Goal: Information Seeking & Learning: Learn about a topic

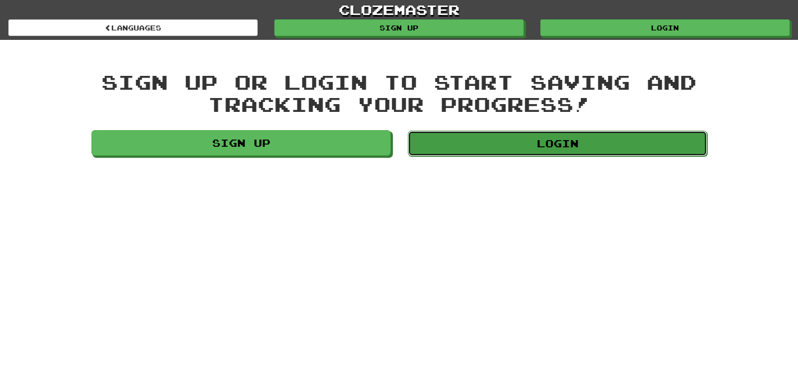
click at [532, 143] on link "Login" at bounding box center [557, 143] width 299 height 25
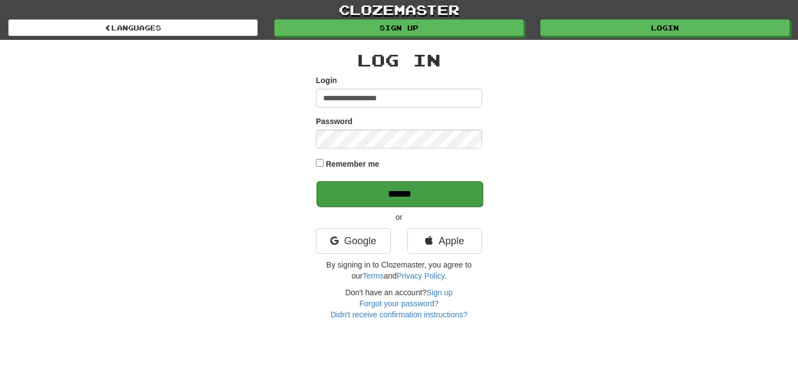
type input "**********"
click at [430, 194] on input "******" at bounding box center [399, 193] width 166 height 25
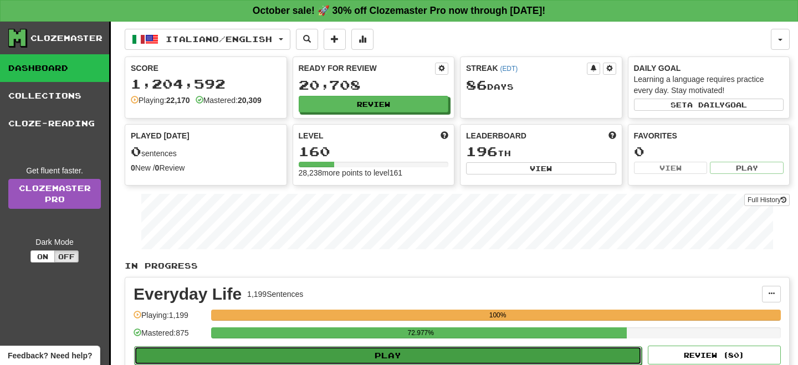
click at [331, 352] on button "Play" at bounding box center [387, 355] width 507 height 19
select select "**"
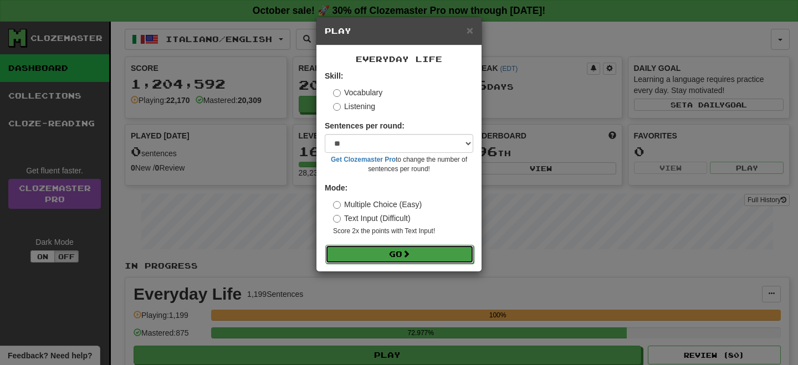
click at [397, 252] on button "Go" at bounding box center [399, 254] width 148 height 19
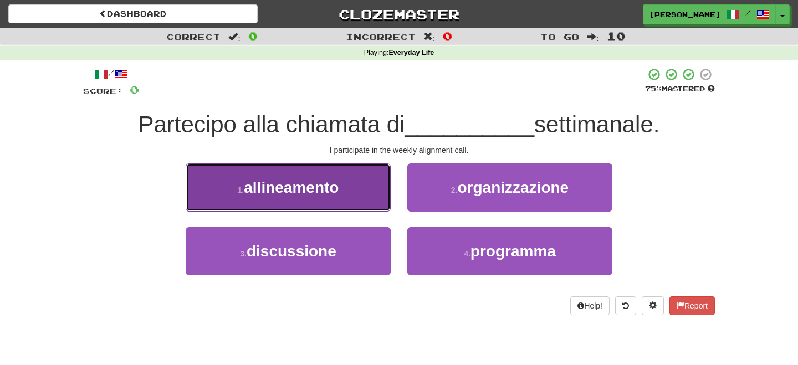
drag, startPoint x: 336, startPoint y: 193, endPoint x: 351, endPoint y: 195, distance: 14.6
click at [346, 194] on button "1 . allineamento" at bounding box center [288, 187] width 205 height 48
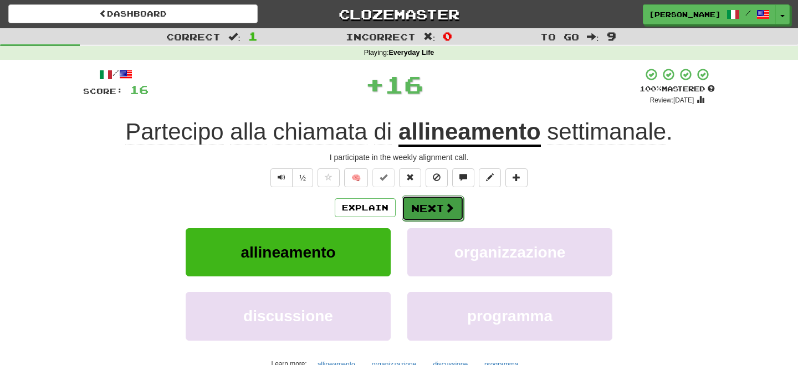
click at [419, 206] on button "Next" at bounding box center [433, 208] width 62 height 25
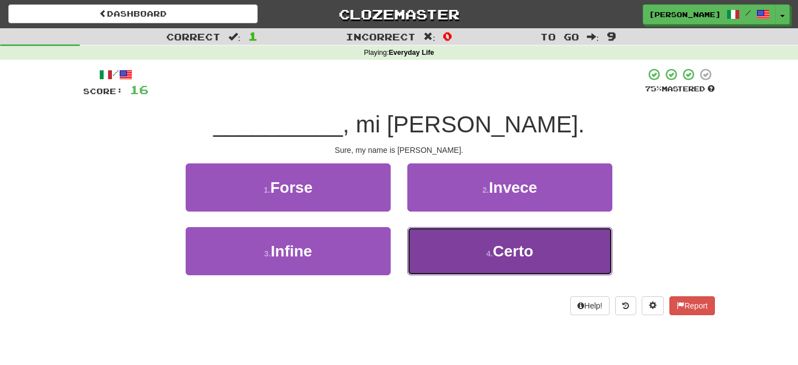
click at [461, 254] on button "4 . Certo" at bounding box center [509, 251] width 205 height 48
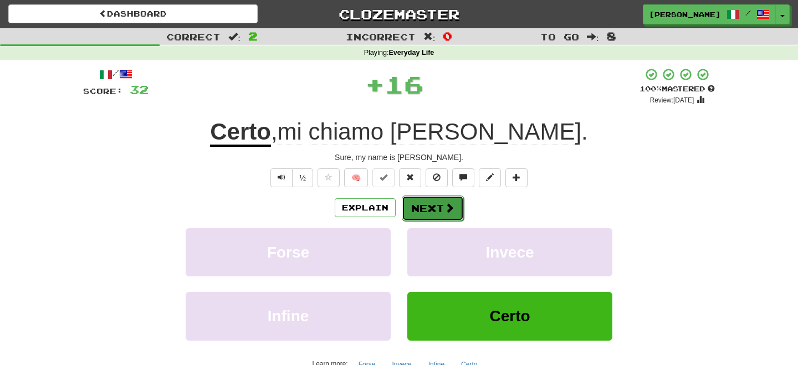
click at [429, 207] on button "Next" at bounding box center [433, 208] width 62 height 25
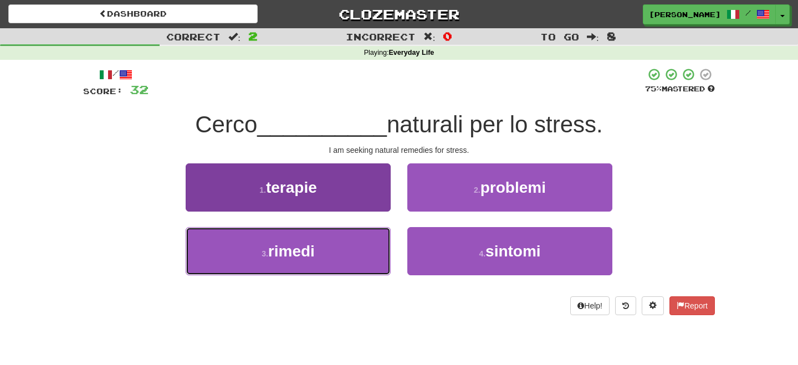
drag, startPoint x: 310, startPoint y: 254, endPoint x: 360, endPoint y: 232, distance: 55.3
click at [315, 252] on span "rimedi" at bounding box center [291, 251] width 47 height 17
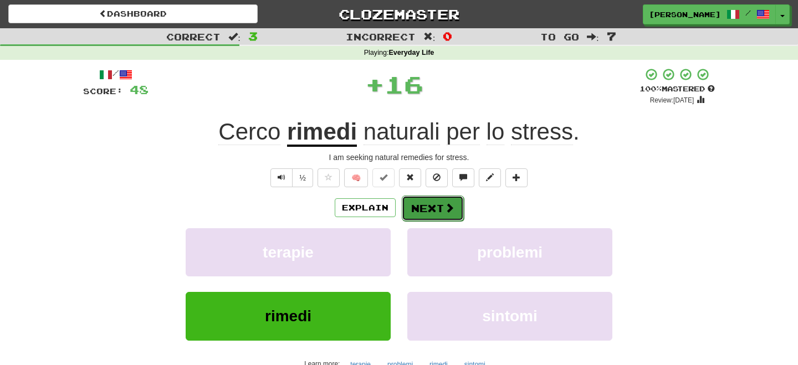
click at [418, 213] on button "Next" at bounding box center [433, 208] width 62 height 25
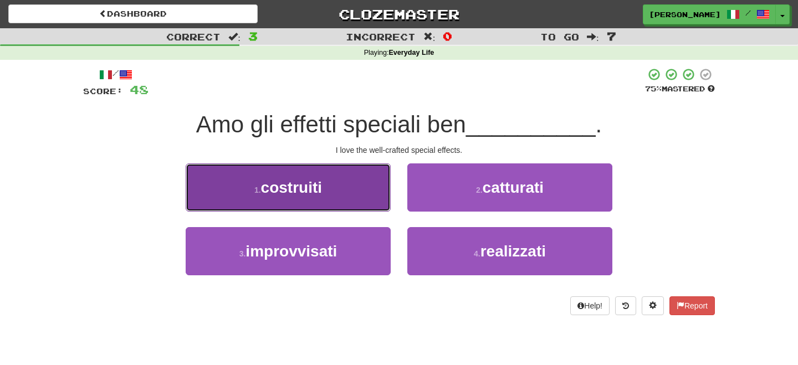
drag, startPoint x: 343, startPoint y: 197, endPoint x: 353, endPoint y: 198, distance: 9.5
click at [348, 197] on button "1 . costruiti" at bounding box center [288, 187] width 205 height 48
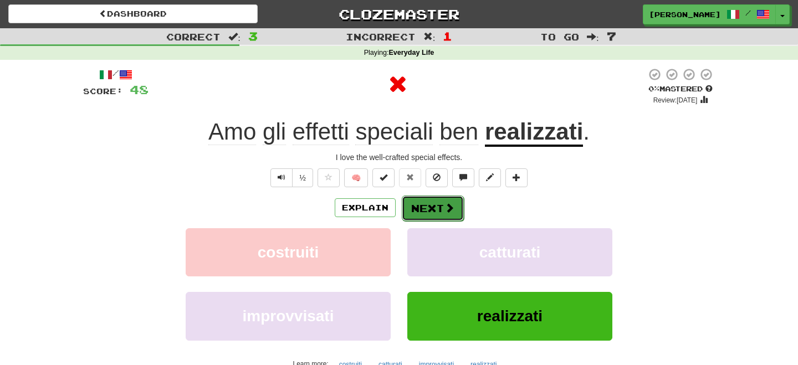
click at [422, 207] on button "Next" at bounding box center [433, 208] width 62 height 25
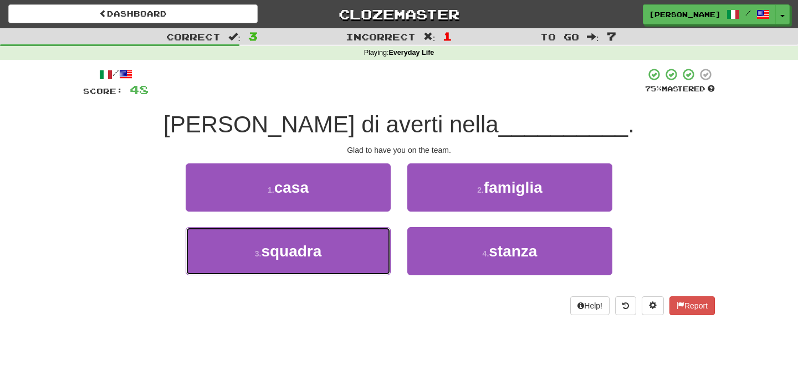
drag, startPoint x: 315, startPoint y: 250, endPoint x: 359, endPoint y: 222, distance: 52.1
click at [321, 246] on span "squadra" at bounding box center [291, 251] width 60 height 17
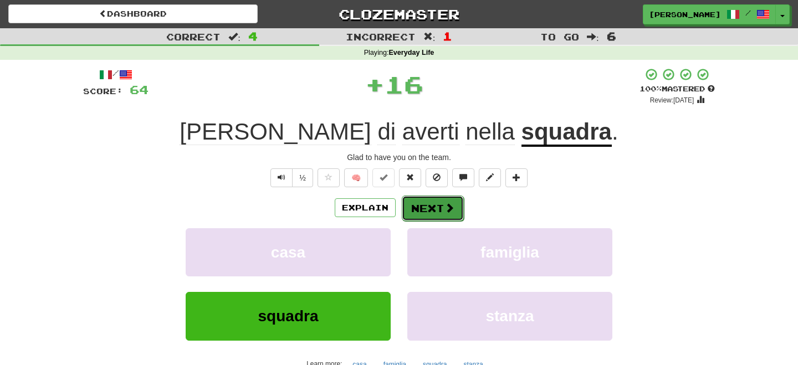
click at [419, 202] on button "Next" at bounding box center [433, 208] width 62 height 25
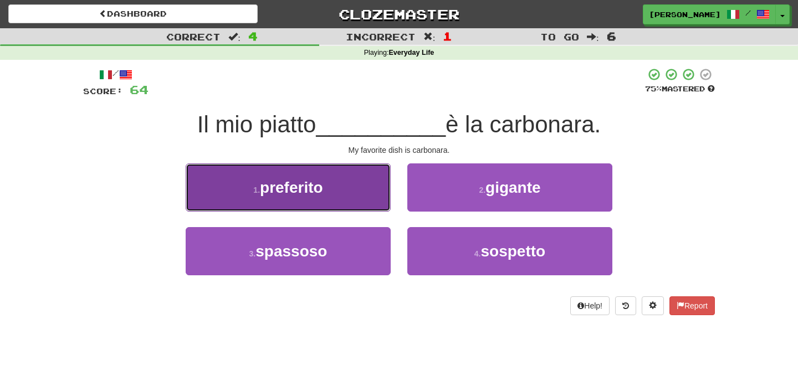
click at [282, 190] on span "preferito" at bounding box center [291, 187] width 63 height 17
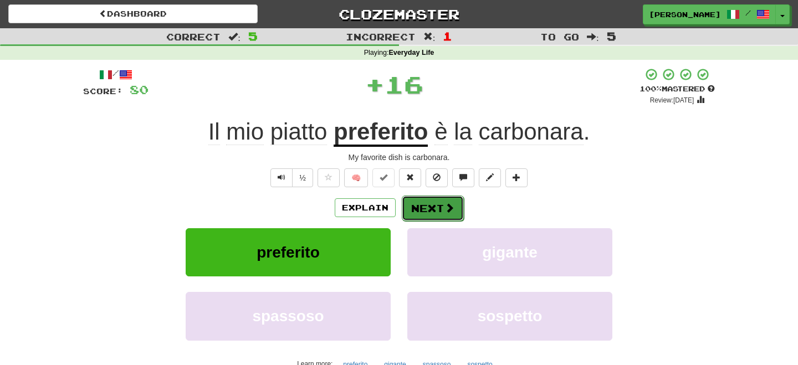
click at [409, 208] on button "Next" at bounding box center [433, 208] width 62 height 25
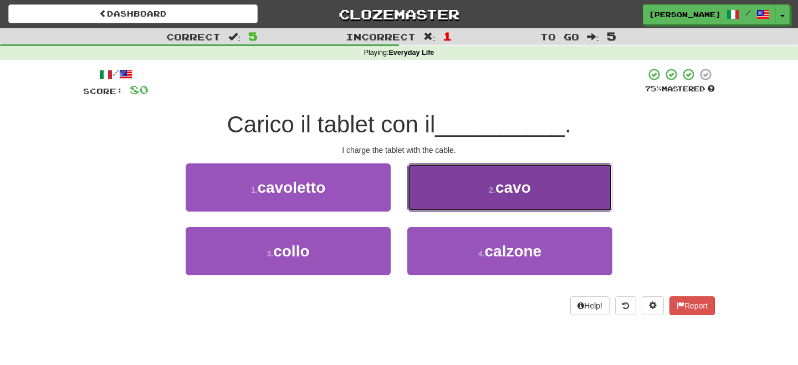
click at [474, 196] on button "2 . cavo" at bounding box center [509, 187] width 205 height 48
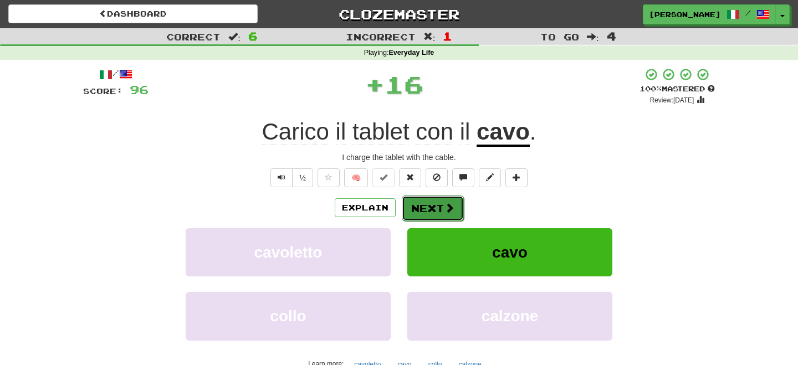
click at [440, 205] on button "Next" at bounding box center [433, 208] width 62 height 25
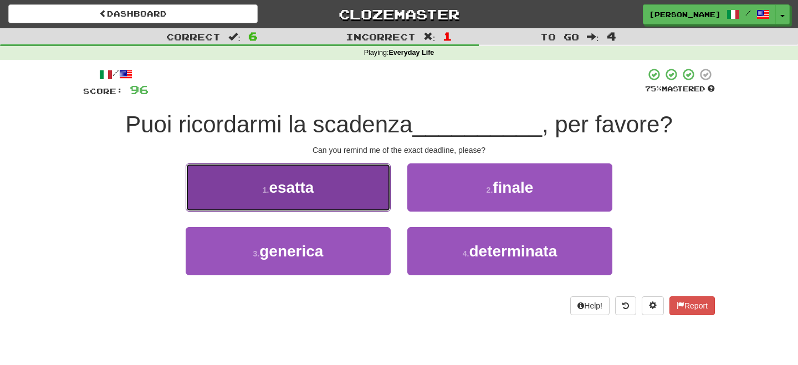
drag, startPoint x: 305, startPoint y: 191, endPoint x: 332, endPoint y: 196, distance: 27.5
click at [319, 194] on button "1 . esatta" at bounding box center [288, 187] width 205 height 48
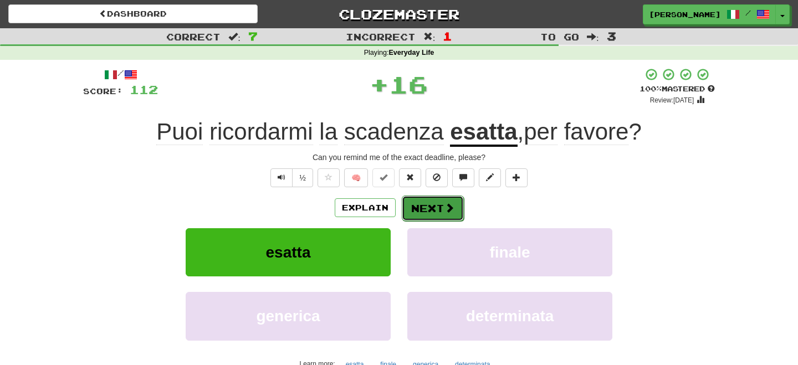
click at [455, 205] on button "Next" at bounding box center [433, 208] width 62 height 25
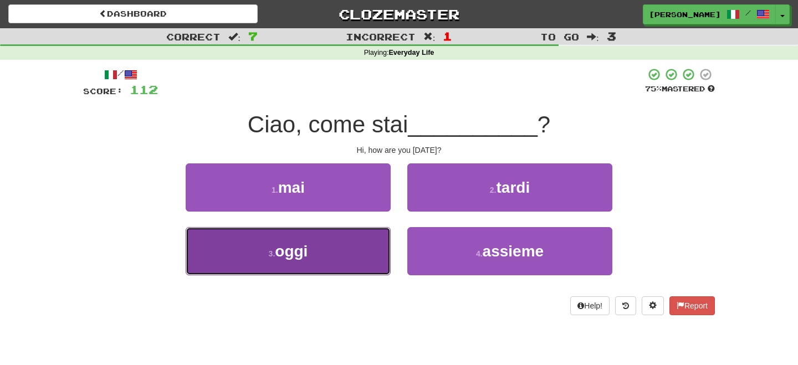
drag, startPoint x: 304, startPoint y: 260, endPoint x: 322, endPoint y: 252, distance: 19.9
click at [317, 254] on button "3 . oggi" at bounding box center [288, 251] width 205 height 48
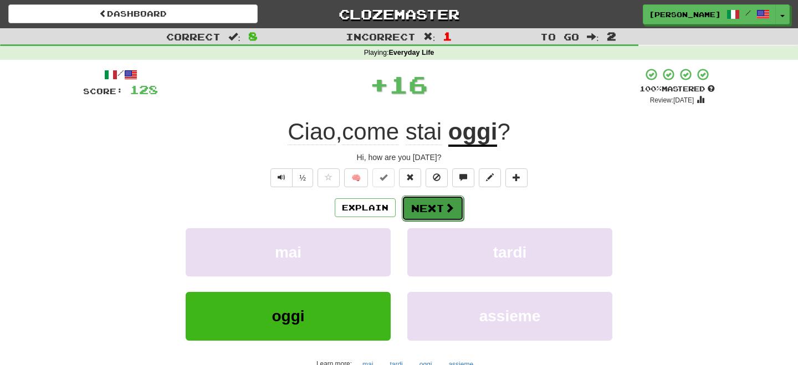
click at [425, 206] on button "Next" at bounding box center [433, 208] width 62 height 25
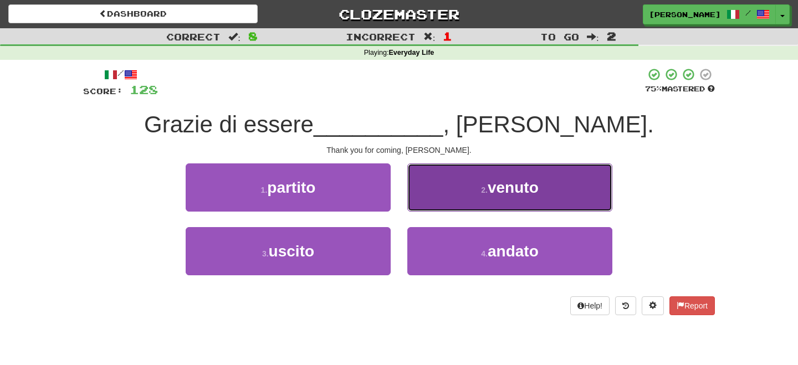
click at [501, 203] on button "2 . venuto" at bounding box center [509, 187] width 205 height 48
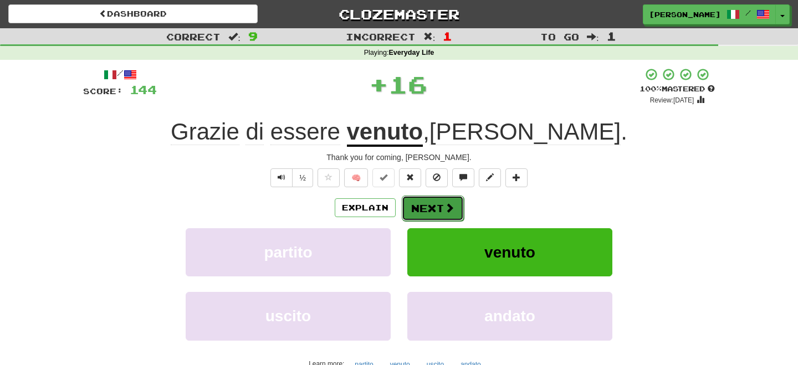
click at [449, 203] on span at bounding box center [449, 208] width 10 height 10
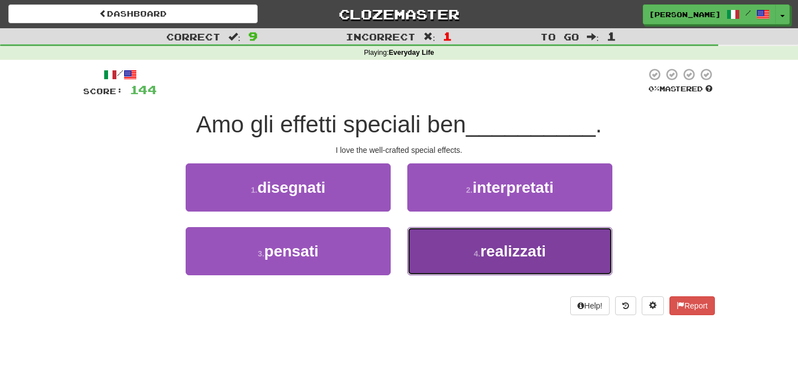
click at [482, 248] on span "realizzati" at bounding box center [512, 251] width 65 height 17
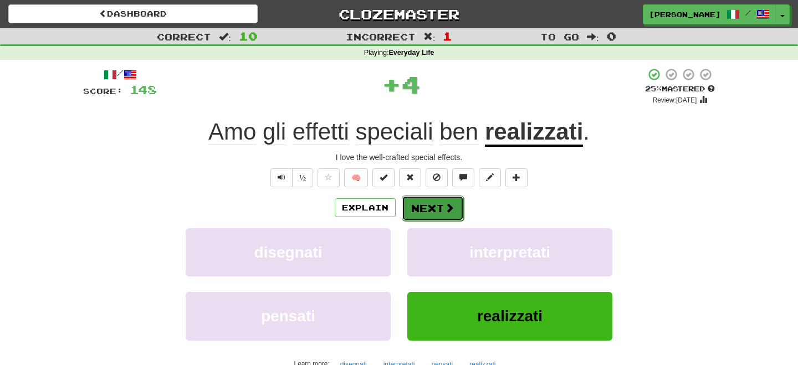
click at [443, 205] on button "Next" at bounding box center [433, 208] width 62 height 25
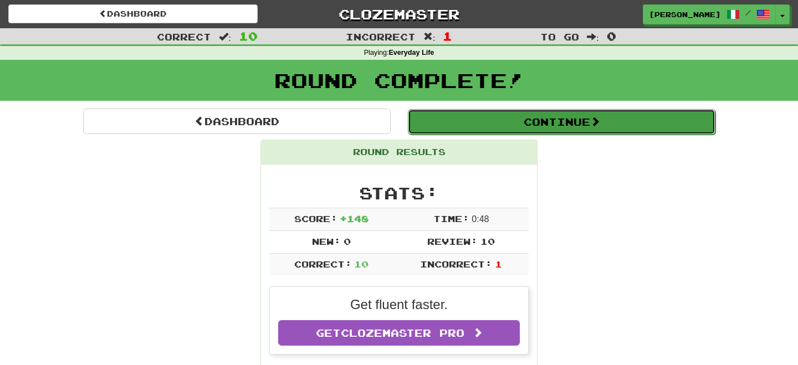
click at [496, 125] on button "Continue" at bounding box center [561, 121] width 307 height 25
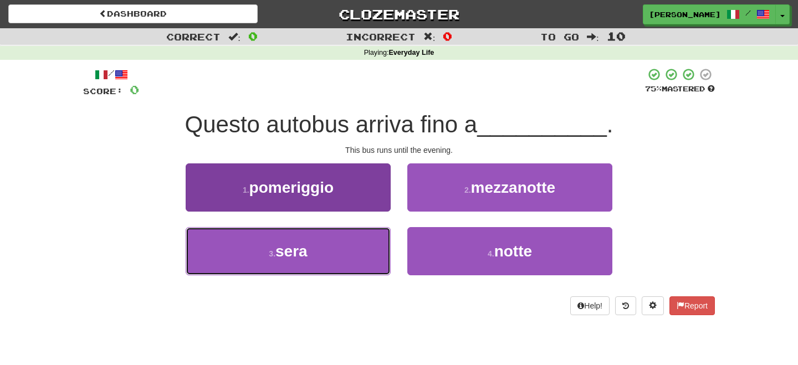
drag, startPoint x: 319, startPoint y: 247, endPoint x: 346, endPoint y: 237, distance: 29.3
click at [325, 245] on button "3 . sera" at bounding box center [288, 251] width 205 height 48
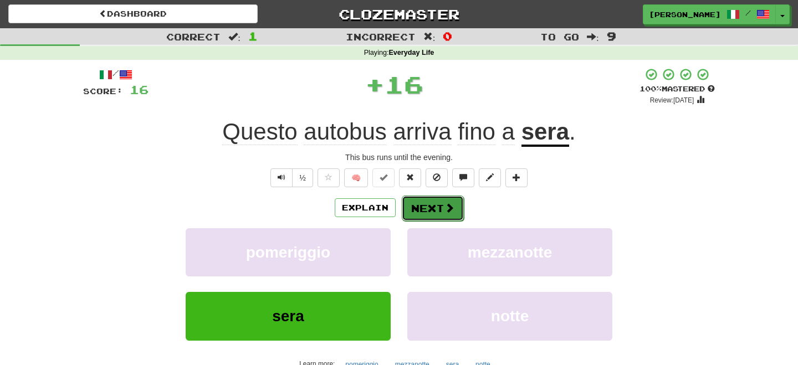
click at [443, 206] on button "Next" at bounding box center [433, 208] width 62 height 25
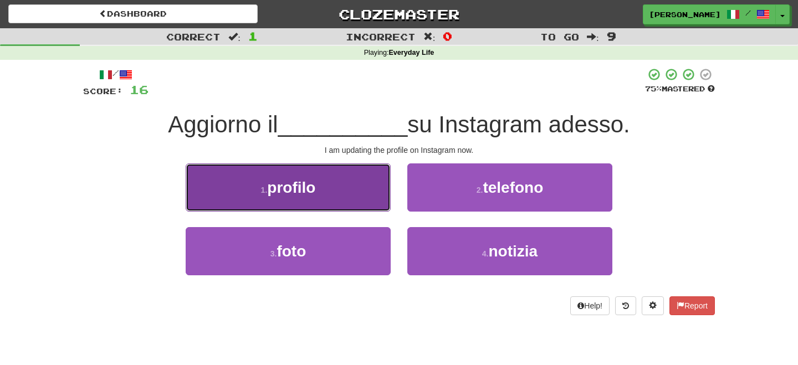
drag, startPoint x: 336, startPoint y: 203, endPoint x: 348, endPoint y: 204, distance: 12.8
click at [343, 204] on button "1 . profilo" at bounding box center [288, 187] width 205 height 48
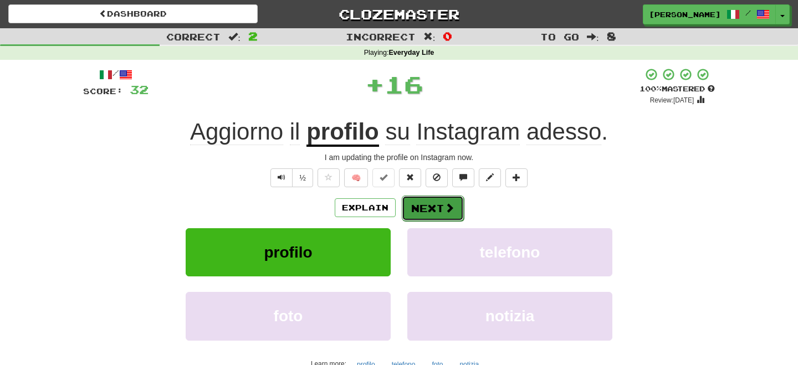
click at [430, 210] on button "Next" at bounding box center [433, 208] width 62 height 25
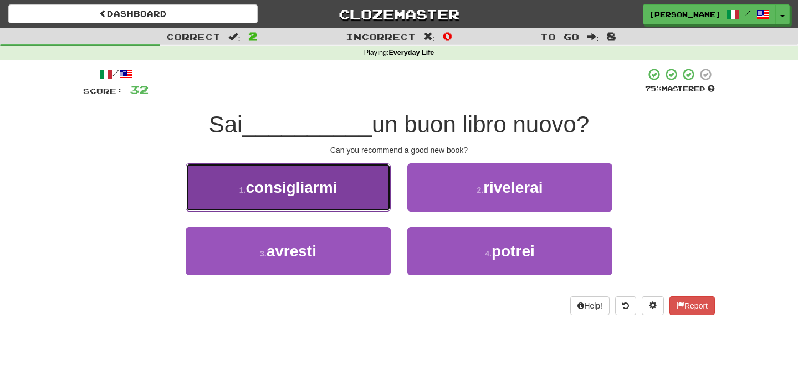
click at [375, 194] on button "1 . consigliarmi" at bounding box center [288, 187] width 205 height 48
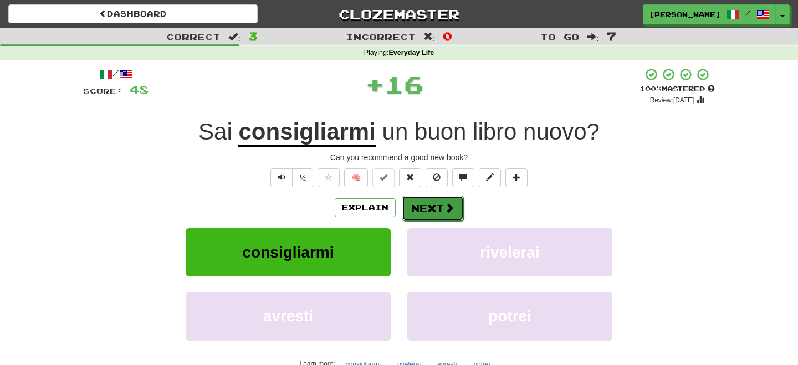
click at [428, 202] on button "Next" at bounding box center [433, 208] width 62 height 25
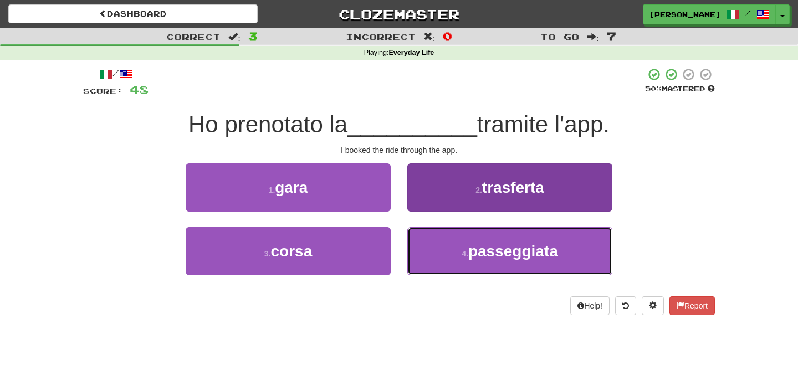
drag, startPoint x: 525, startPoint y: 255, endPoint x: 506, endPoint y: 239, distance: 25.1
click at [522, 251] on span "passeggiata" at bounding box center [513, 251] width 90 height 17
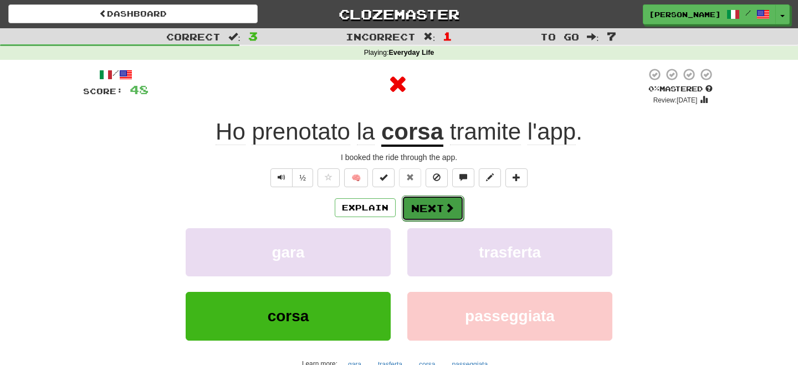
click at [433, 205] on button "Next" at bounding box center [433, 208] width 62 height 25
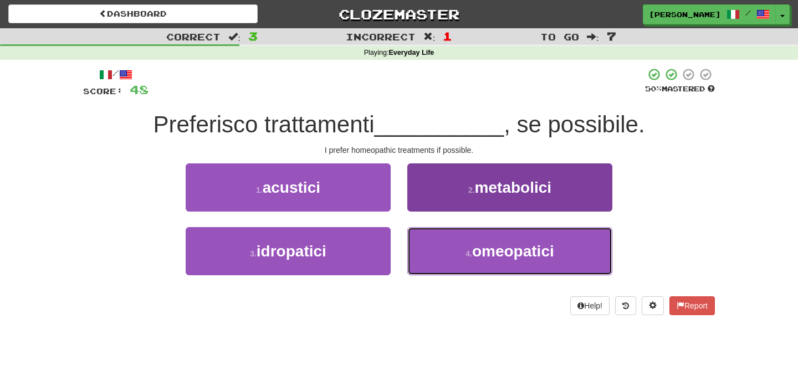
click at [440, 247] on button "4 . omeopatici" at bounding box center [509, 251] width 205 height 48
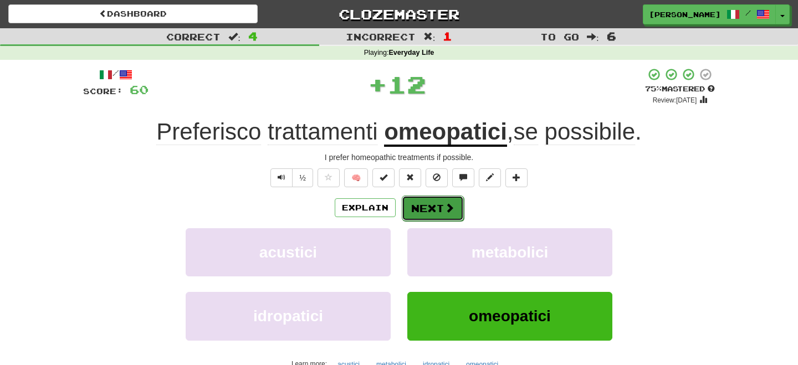
click at [430, 199] on button "Next" at bounding box center [433, 208] width 62 height 25
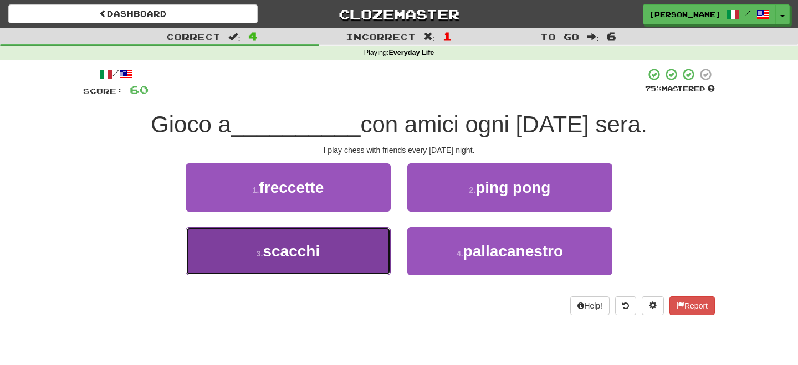
click at [333, 262] on button "3 . scacchi" at bounding box center [288, 251] width 205 height 48
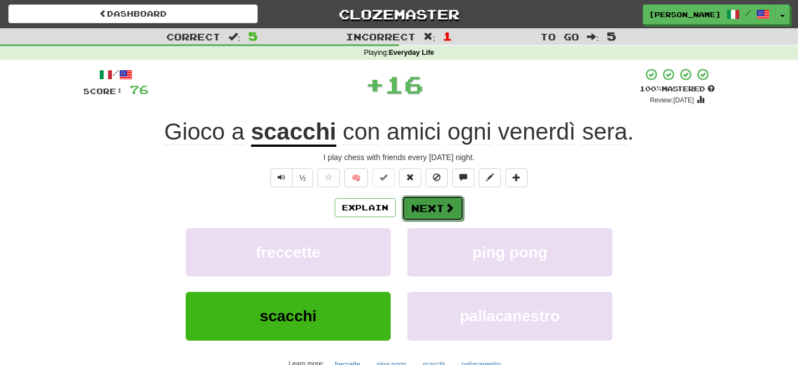
click at [437, 210] on button "Next" at bounding box center [433, 208] width 62 height 25
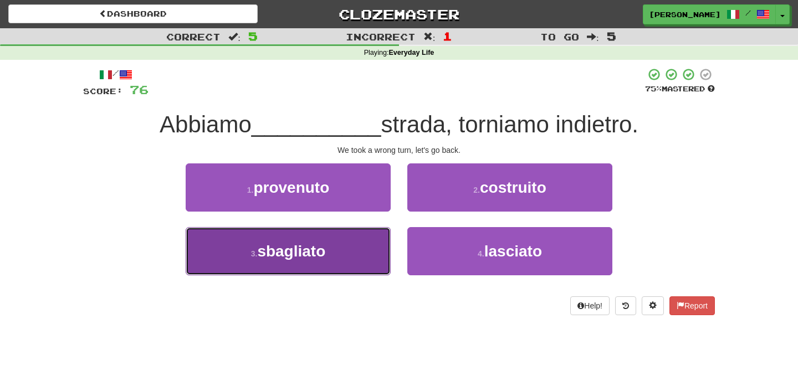
drag, startPoint x: 315, startPoint y: 254, endPoint x: 327, endPoint y: 249, distance: 13.4
click at [323, 250] on span "sbagliato" at bounding box center [291, 251] width 68 height 17
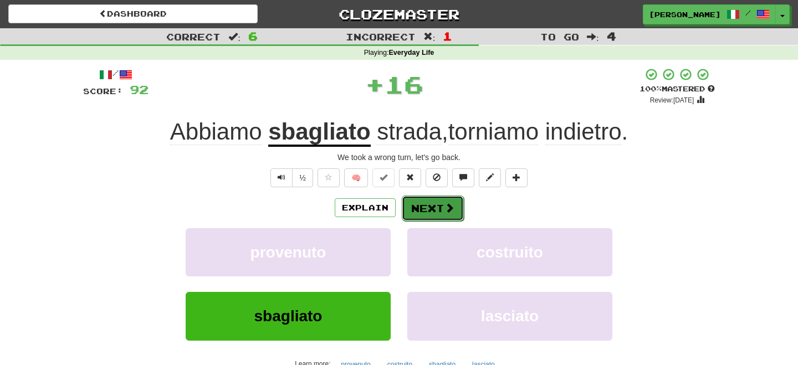
click at [435, 207] on button "Next" at bounding box center [433, 208] width 62 height 25
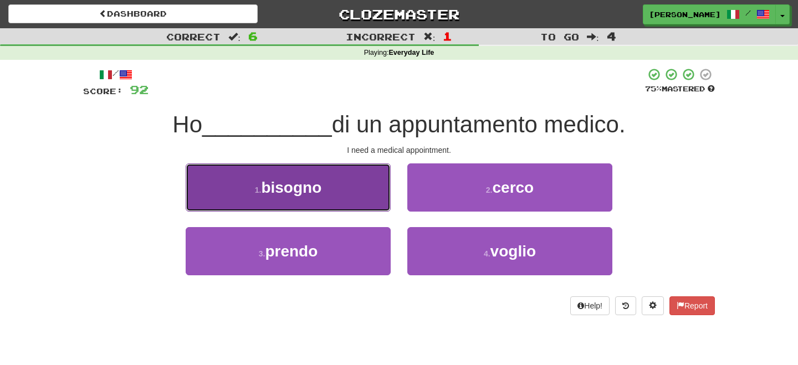
click at [385, 199] on button "1 . bisogno" at bounding box center [288, 187] width 205 height 48
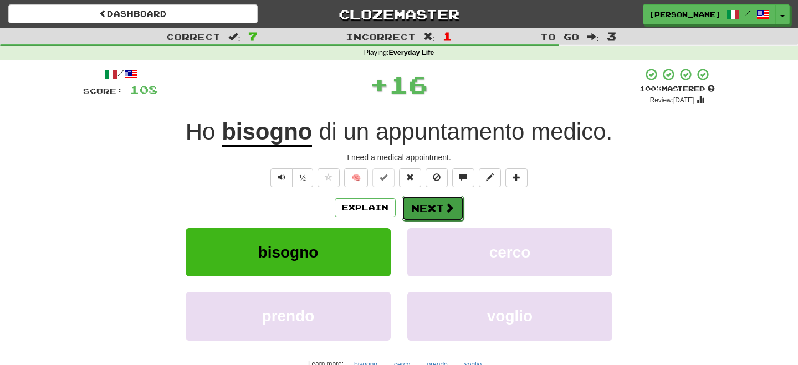
click at [434, 210] on button "Next" at bounding box center [433, 208] width 62 height 25
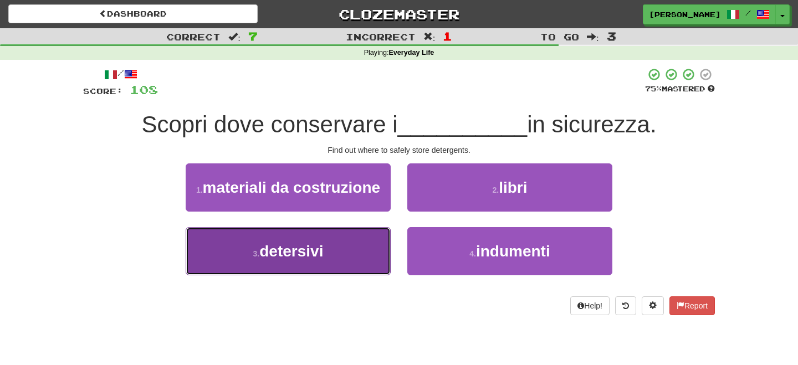
click at [335, 255] on button "3 . detersivi" at bounding box center [288, 251] width 205 height 48
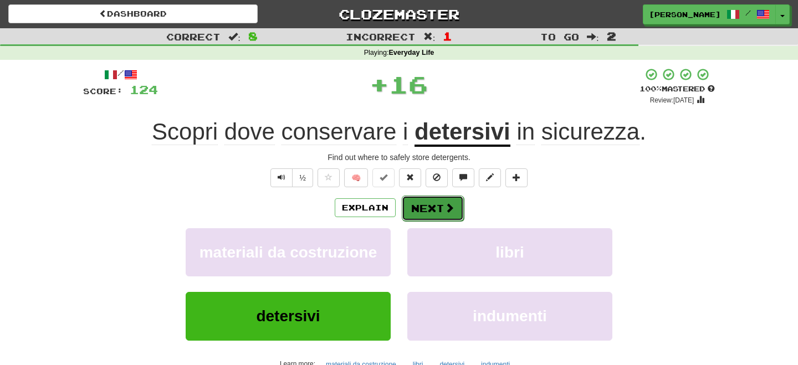
click at [438, 200] on button "Next" at bounding box center [433, 208] width 62 height 25
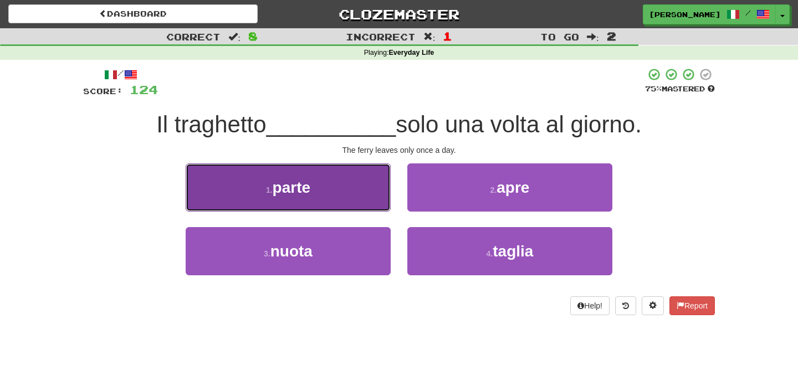
drag, startPoint x: 310, startPoint y: 194, endPoint x: 321, endPoint y: 199, distance: 11.9
click at [317, 198] on button "1 . parte" at bounding box center [288, 187] width 205 height 48
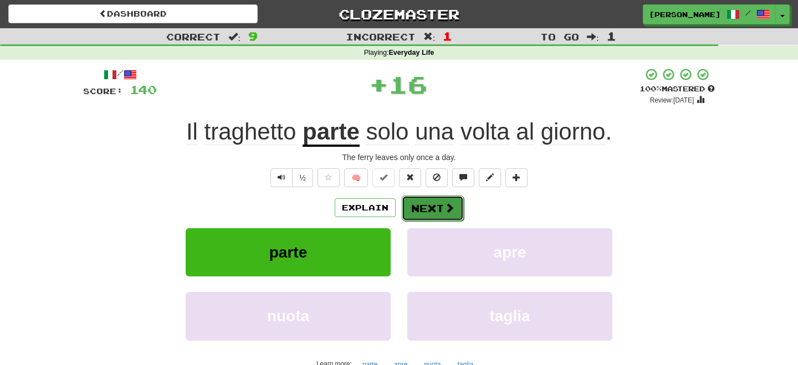
click at [433, 210] on button "Next" at bounding box center [433, 208] width 62 height 25
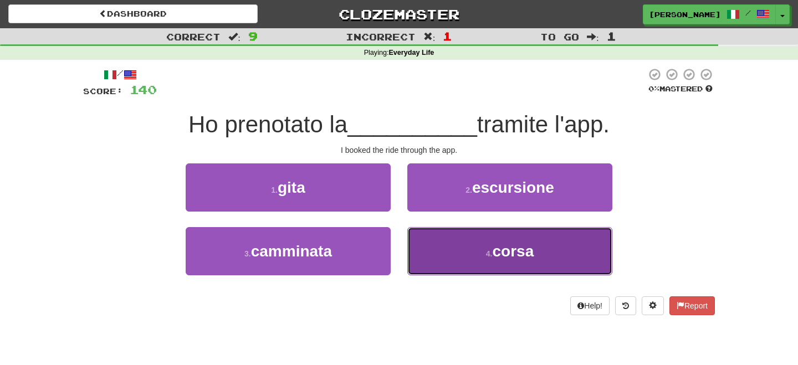
drag, startPoint x: 435, startPoint y: 252, endPoint x: 430, endPoint y: 222, distance: 30.3
click at [435, 250] on button "4 . corsa" at bounding box center [509, 251] width 205 height 48
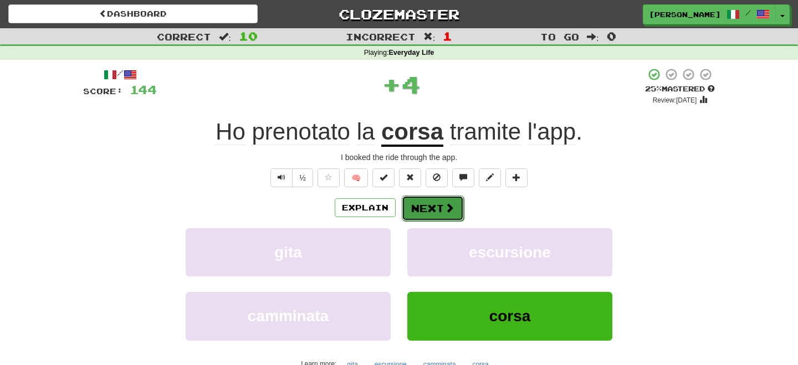
click at [425, 209] on button "Next" at bounding box center [433, 208] width 62 height 25
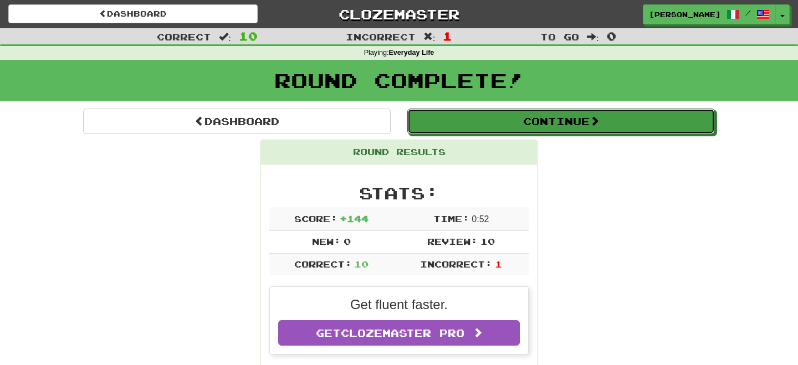
click at [470, 125] on button "Continue" at bounding box center [560, 121] width 307 height 25
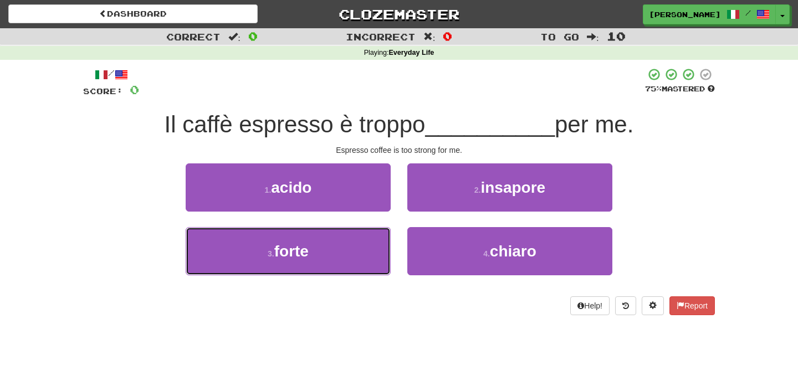
drag, startPoint x: 302, startPoint y: 258, endPoint x: 382, endPoint y: 227, distance: 85.3
click at [311, 254] on button "3 . forte" at bounding box center [288, 251] width 205 height 48
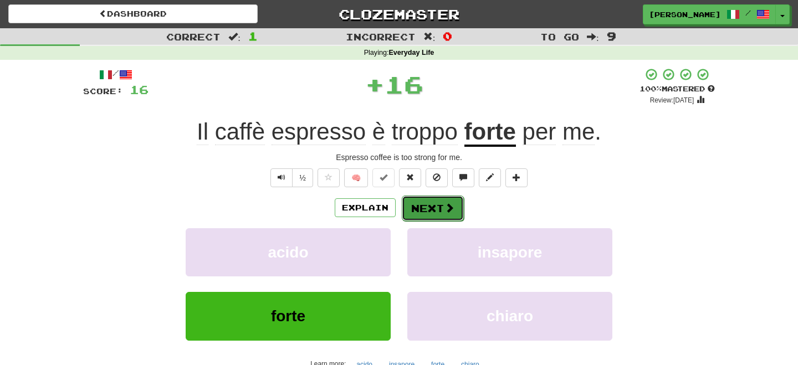
click at [437, 207] on button "Next" at bounding box center [433, 208] width 62 height 25
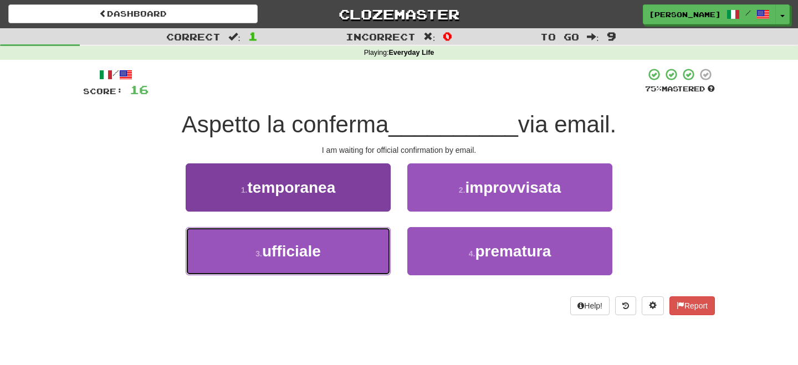
drag, startPoint x: 332, startPoint y: 254, endPoint x: 356, endPoint y: 236, distance: 29.7
click at [336, 251] on button "3 . ufficiale" at bounding box center [288, 251] width 205 height 48
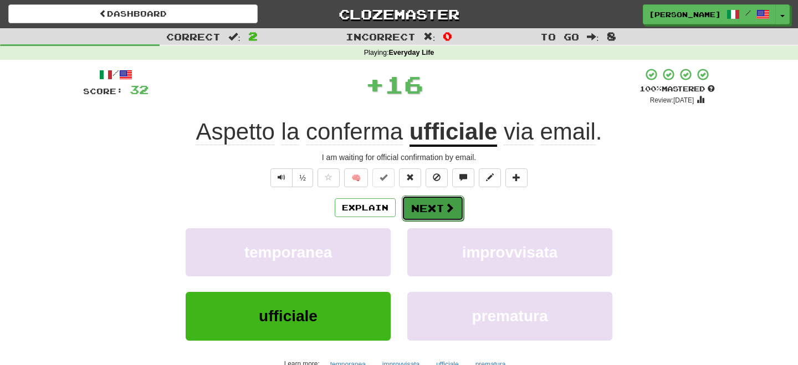
click at [435, 199] on button "Next" at bounding box center [433, 208] width 62 height 25
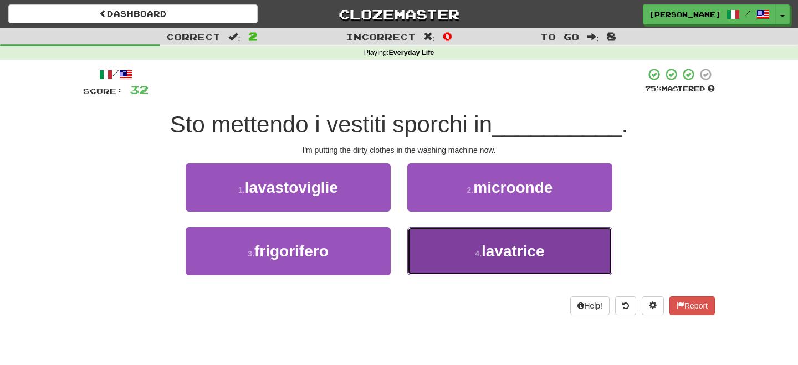
click at [471, 258] on button "4 . lavatrice" at bounding box center [509, 251] width 205 height 48
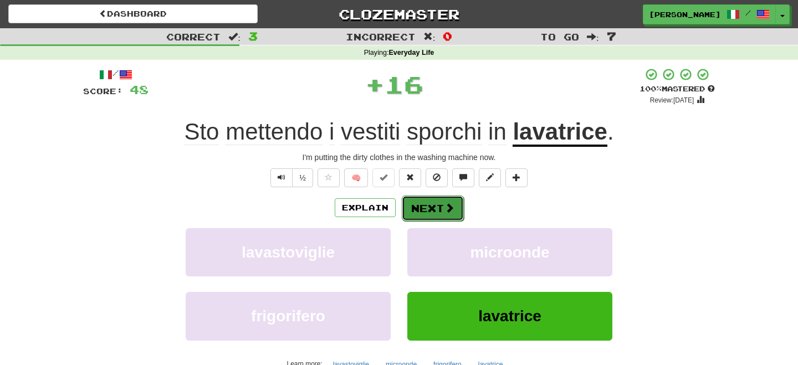
click at [443, 212] on button "Next" at bounding box center [433, 208] width 62 height 25
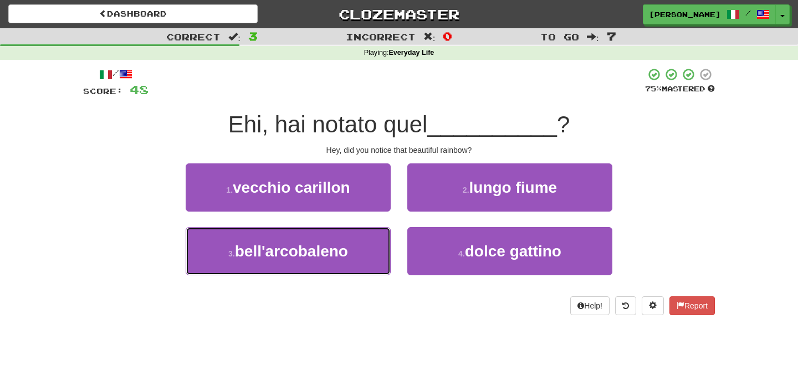
drag, startPoint x: 318, startPoint y: 261, endPoint x: 394, endPoint y: 222, distance: 85.5
click at [325, 259] on button "3 . bell'arcobaleno" at bounding box center [288, 251] width 205 height 48
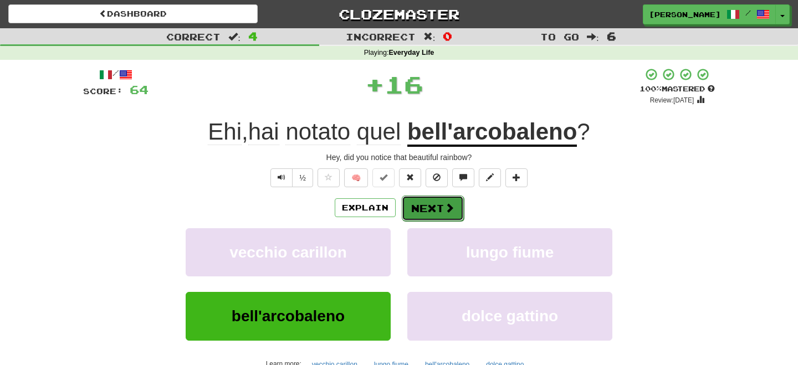
click at [424, 206] on button "Next" at bounding box center [433, 208] width 62 height 25
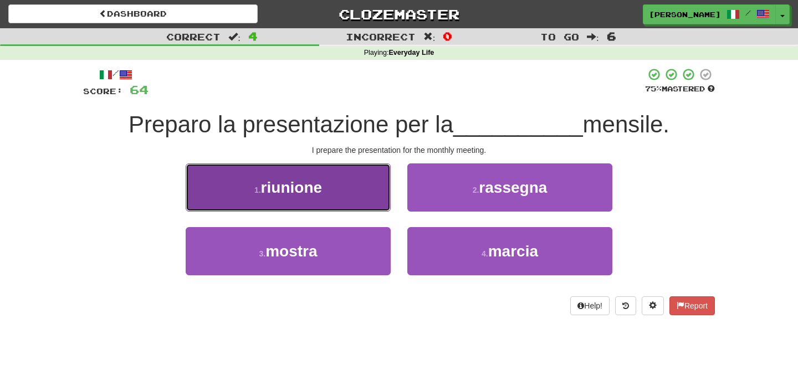
click at [297, 201] on button "1 . riunione" at bounding box center [288, 187] width 205 height 48
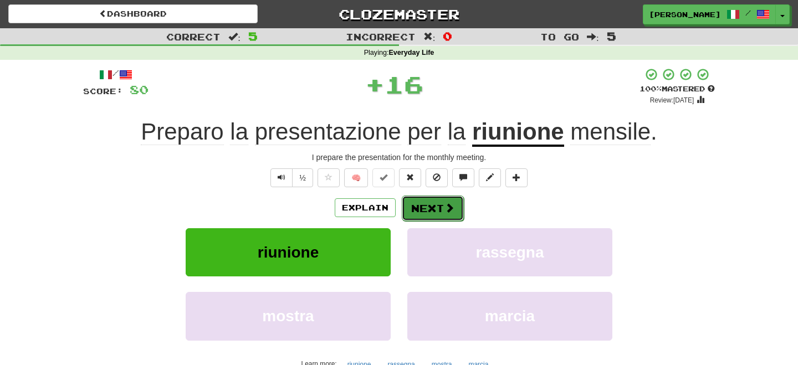
click at [413, 207] on button "Next" at bounding box center [433, 208] width 62 height 25
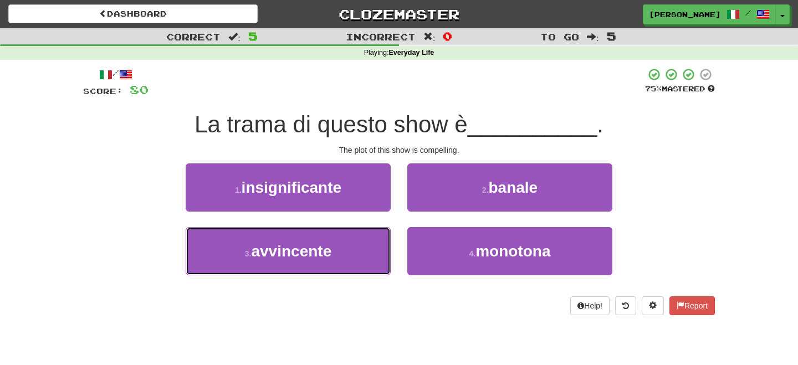
drag, startPoint x: 315, startPoint y: 257, endPoint x: 392, endPoint y: 237, distance: 79.7
click at [317, 257] on span "avvincente" at bounding box center [291, 251] width 80 height 17
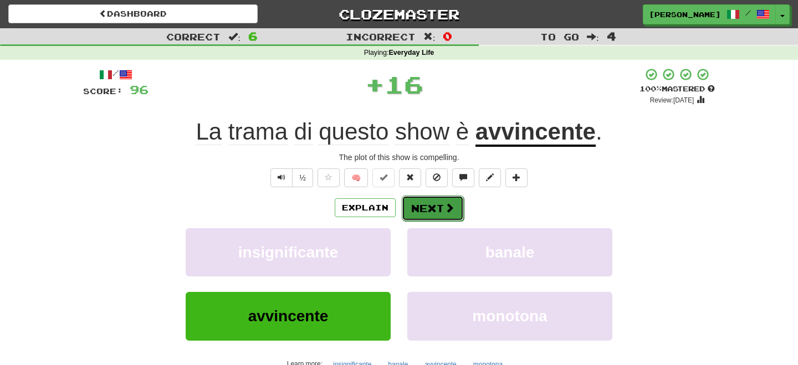
click at [425, 206] on button "Next" at bounding box center [433, 208] width 62 height 25
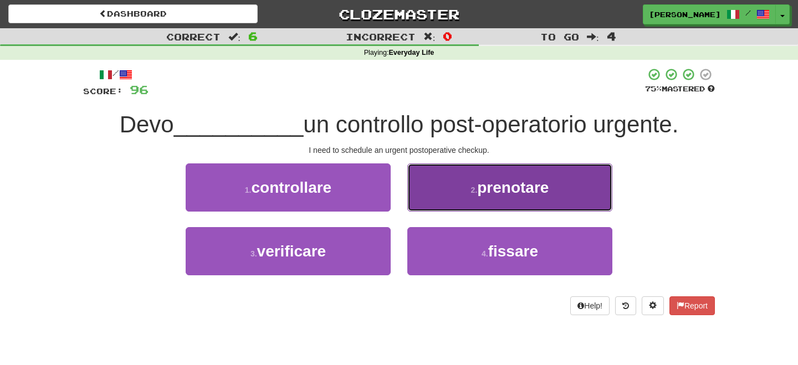
click at [476, 198] on button "2 . prenotare" at bounding box center [509, 187] width 205 height 48
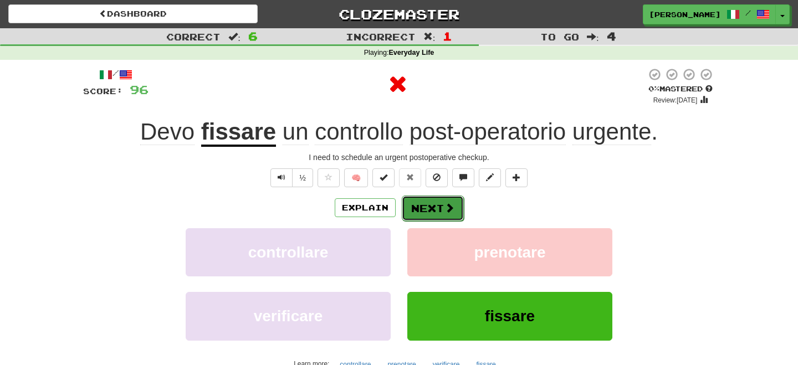
click at [449, 204] on span at bounding box center [449, 208] width 10 height 10
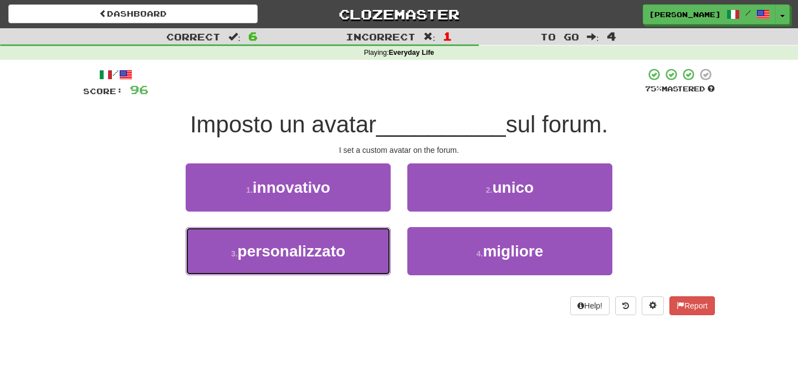
drag, startPoint x: 314, startPoint y: 253, endPoint x: 395, endPoint y: 222, distance: 87.1
click at [319, 252] on span "personalizzato" at bounding box center [291, 251] width 107 height 17
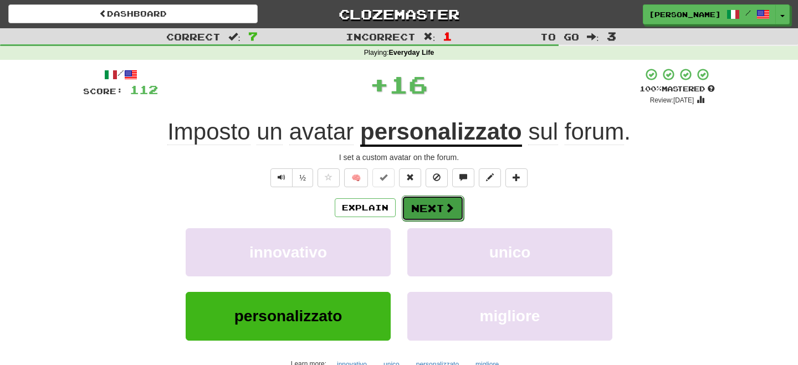
click at [422, 209] on button "Next" at bounding box center [433, 208] width 62 height 25
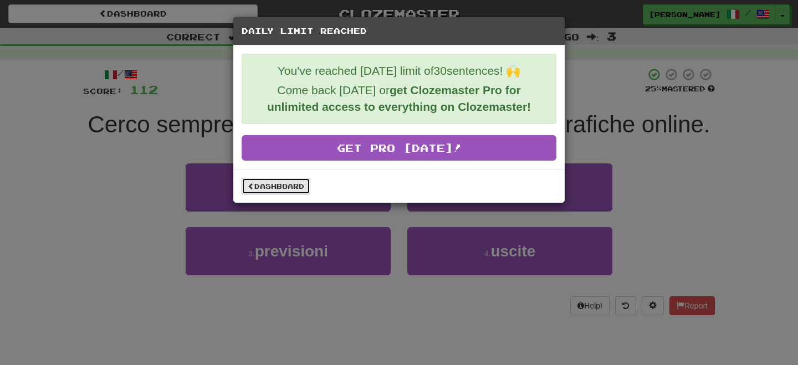
click at [274, 191] on link "Dashboard" at bounding box center [276, 186] width 69 height 17
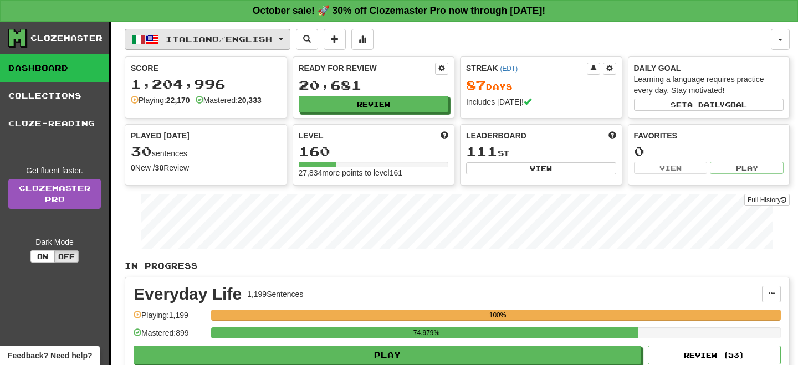
click at [183, 45] on button "Italiano / English" at bounding box center [208, 39] width 166 height 21
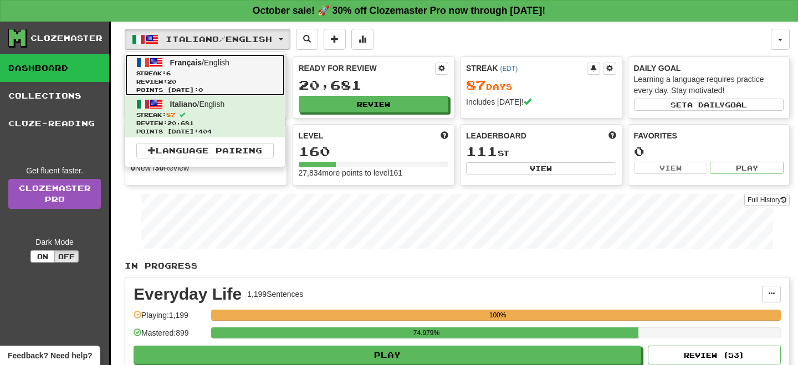
click at [191, 79] on span "Review: 20" at bounding box center [204, 82] width 137 height 8
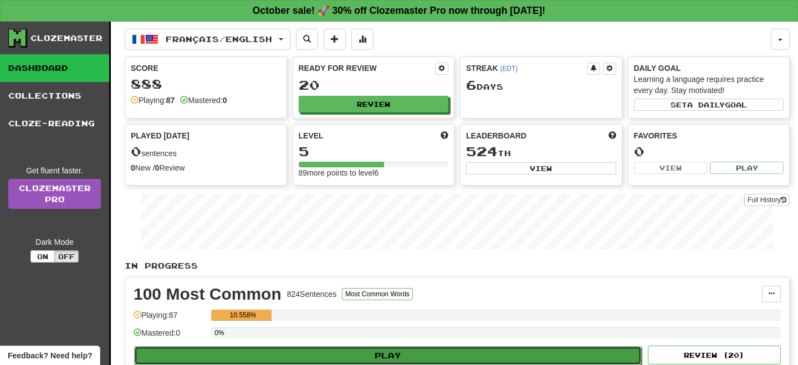
click at [404, 354] on button "Play" at bounding box center [387, 355] width 507 height 19
select select "**"
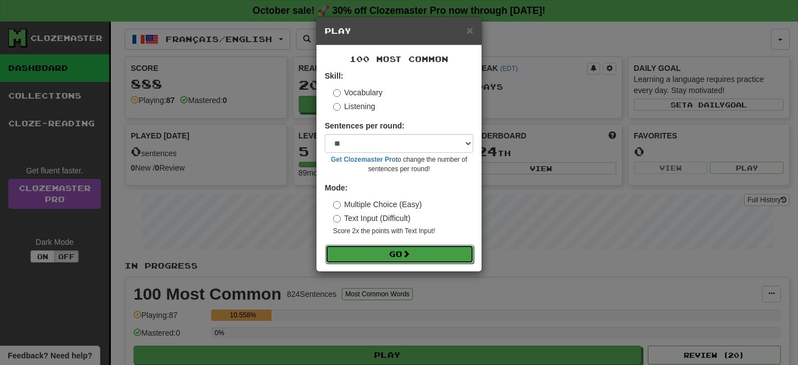
click at [388, 254] on button "Go" at bounding box center [399, 254] width 148 height 19
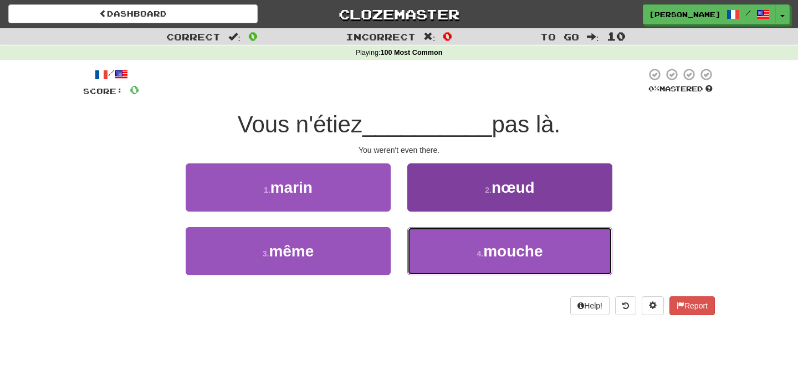
drag, startPoint x: 483, startPoint y: 253, endPoint x: 474, endPoint y: 240, distance: 15.8
click at [482, 250] on small "4 ." at bounding box center [479, 253] width 7 height 9
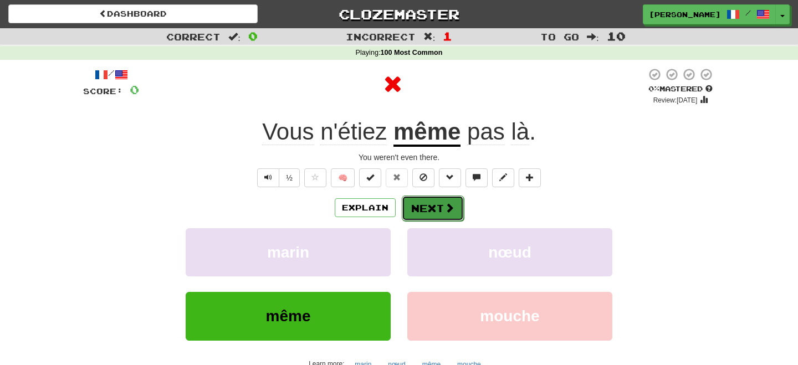
click at [432, 206] on button "Next" at bounding box center [433, 208] width 62 height 25
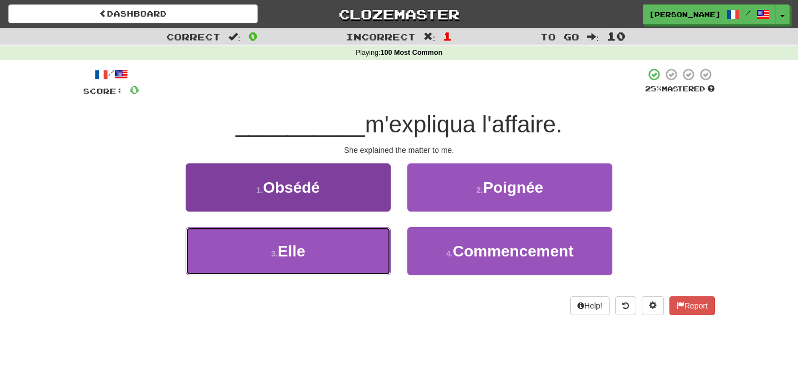
drag, startPoint x: 314, startPoint y: 255, endPoint x: 380, endPoint y: 234, distance: 69.4
click at [327, 253] on button "3 . Elle" at bounding box center [288, 251] width 205 height 48
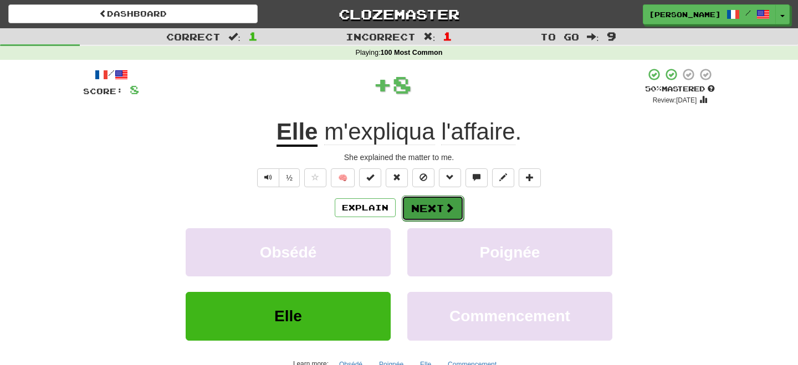
click at [421, 219] on button "Next" at bounding box center [433, 208] width 62 height 25
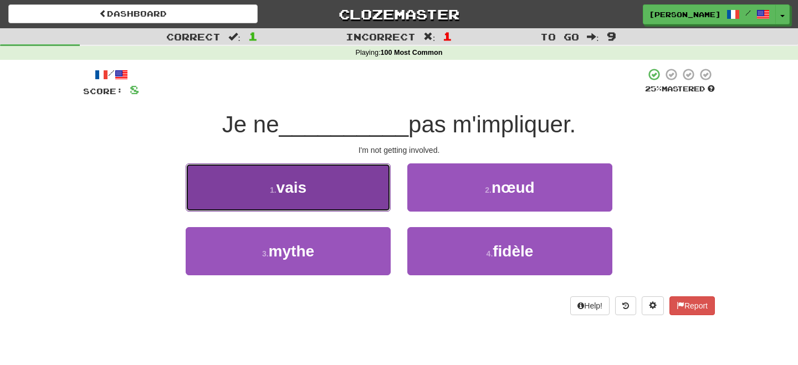
drag, startPoint x: 312, startPoint y: 196, endPoint x: 324, endPoint y: 197, distance: 11.1
click at [319, 196] on button "1 . vais" at bounding box center [288, 187] width 205 height 48
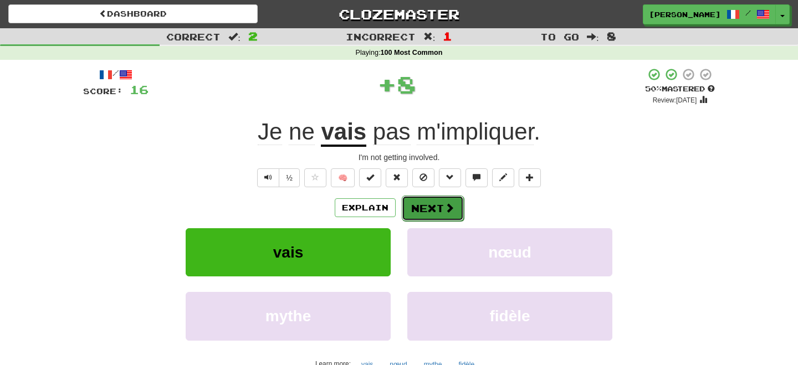
click at [438, 204] on button "Next" at bounding box center [433, 208] width 62 height 25
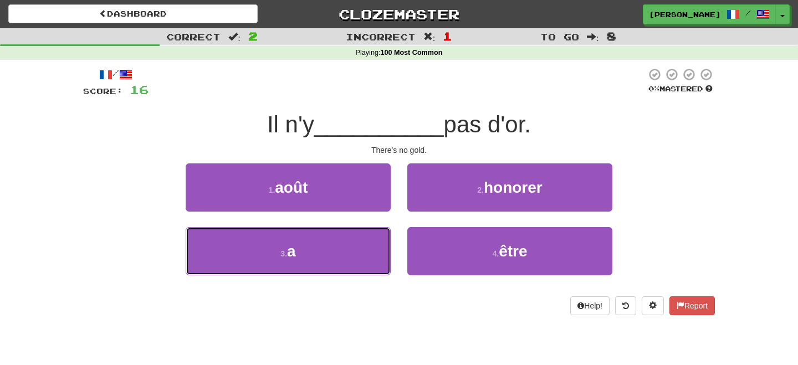
drag, startPoint x: 314, startPoint y: 259, endPoint x: 381, endPoint y: 220, distance: 77.2
click at [320, 259] on button "3 . a" at bounding box center [288, 251] width 205 height 48
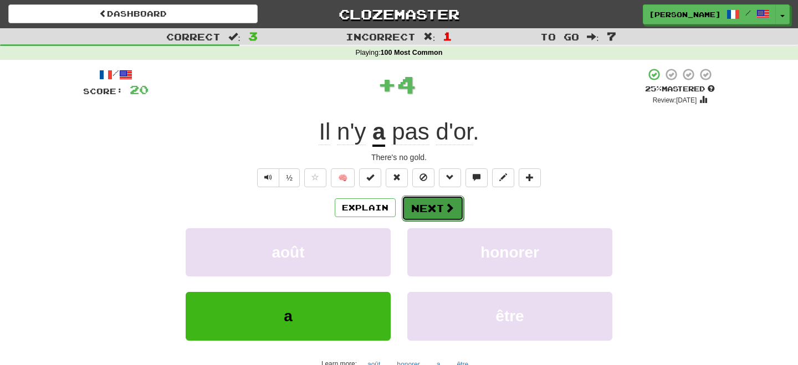
click at [417, 204] on button "Next" at bounding box center [433, 208] width 62 height 25
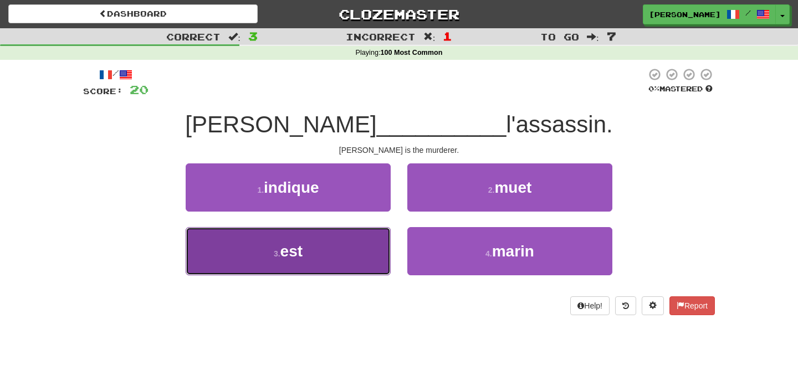
click at [309, 258] on button "3 . est" at bounding box center [288, 251] width 205 height 48
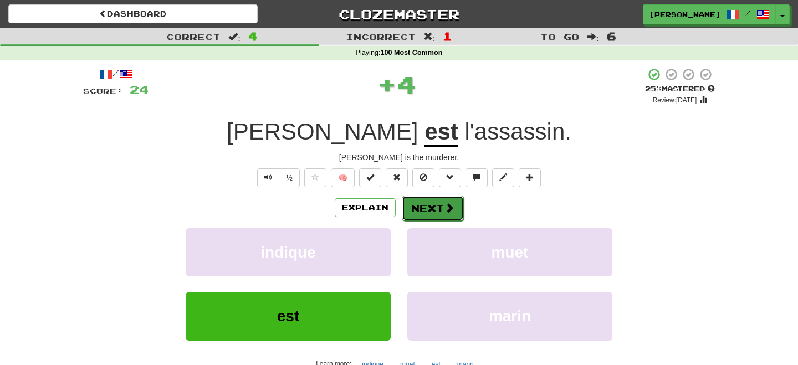
click at [433, 207] on button "Next" at bounding box center [433, 208] width 62 height 25
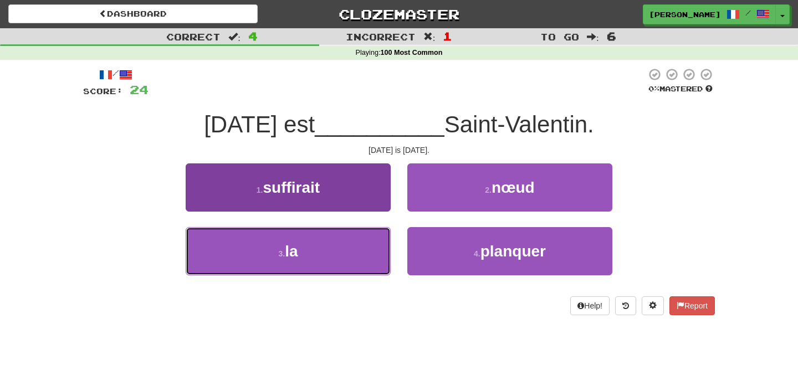
click at [300, 255] on button "3 . la" at bounding box center [288, 251] width 205 height 48
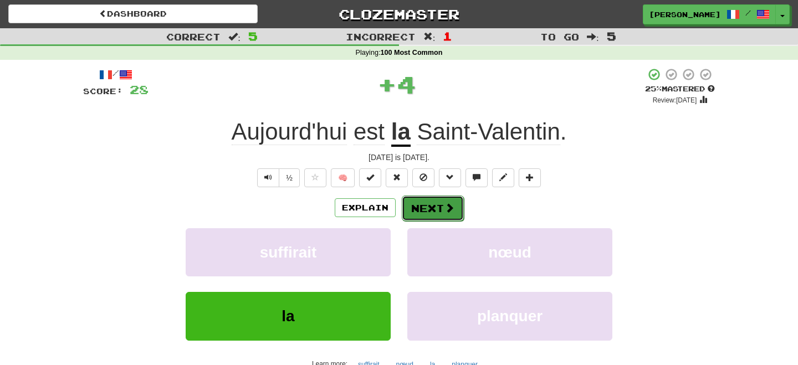
click at [437, 204] on button "Next" at bounding box center [433, 208] width 62 height 25
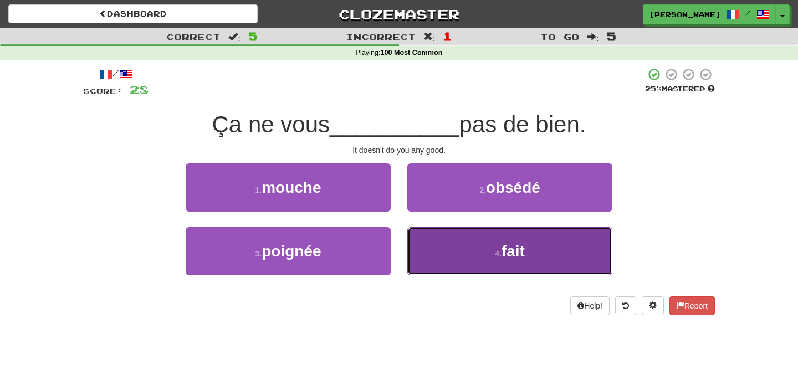
drag, startPoint x: 466, startPoint y: 258, endPoint x: 448, endPoint y: 220, distance: 41.9
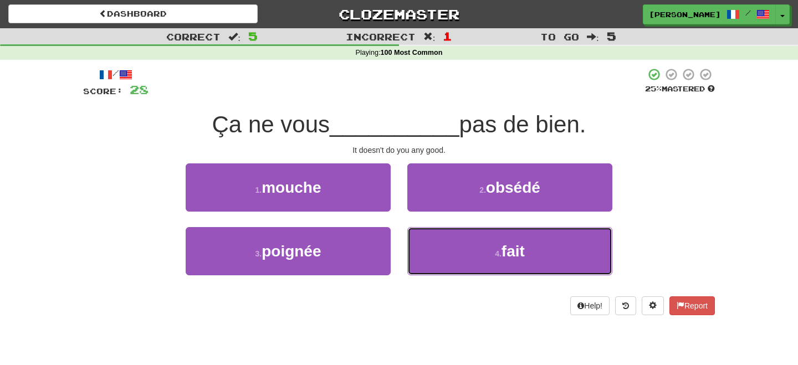
click at [465, 255] on button "4 . fait" at bounding box center [509, 251] width 205 height 48
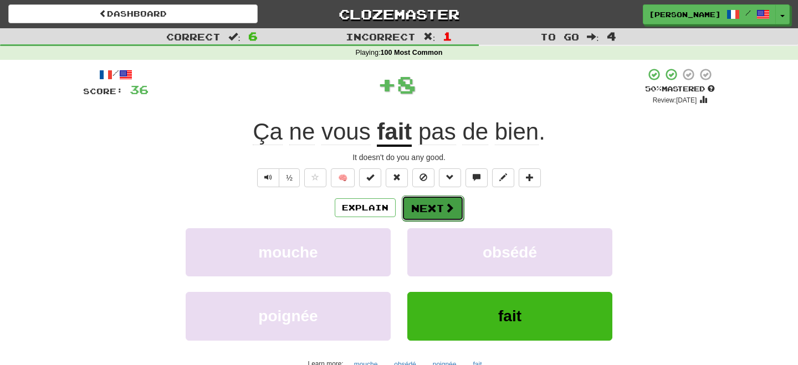
click at [435, 204] on button "Next" at bounding box center [433, 208] width 62 height 25
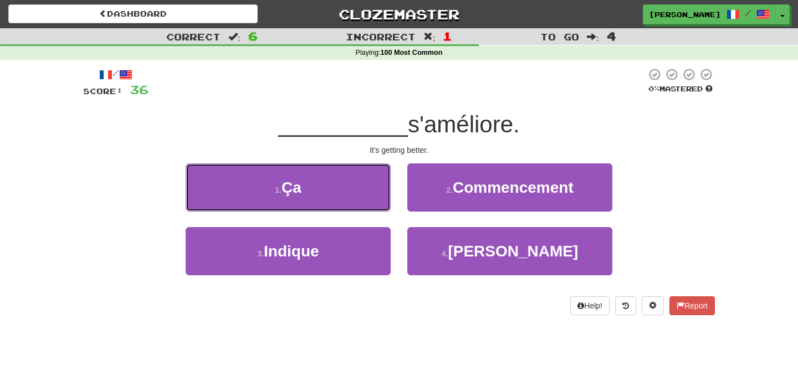
drag, startPoint x: 352, startPoint y: 184, endPoint x: 410, endPoint y: 194, distance: 59.5
click at [355, 186] on button "1 . Ça" at bounding box center [288, 187] width 205 height 48
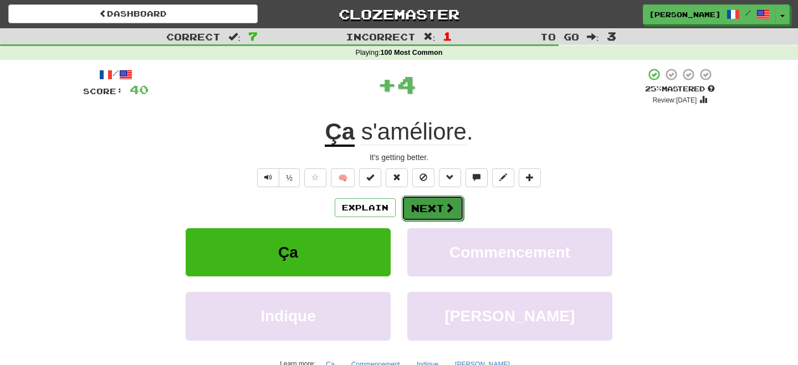
click at [435, 199] on button "Next" at bounding box center [433, 208] width 62 height 25
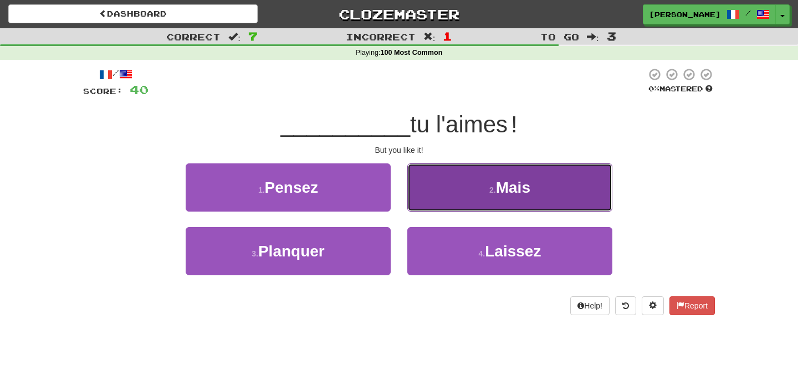
click at [456, 196] on button "2 . Mais" at bounding box center [509, 187] width 205 height 48
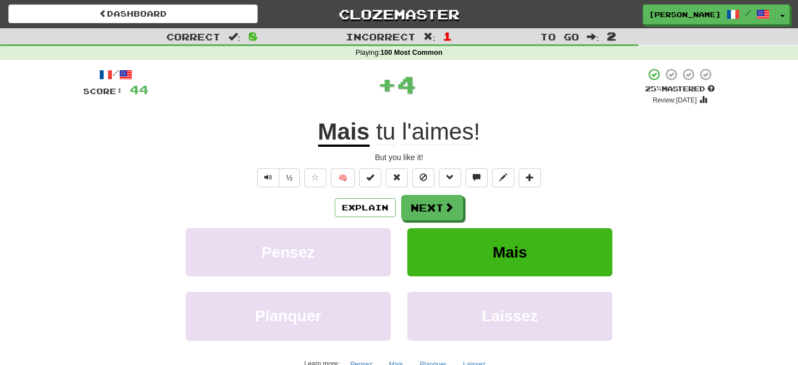
click at [427, 201] on button "Next" at bounding box center [432, 207] width 62 height 25
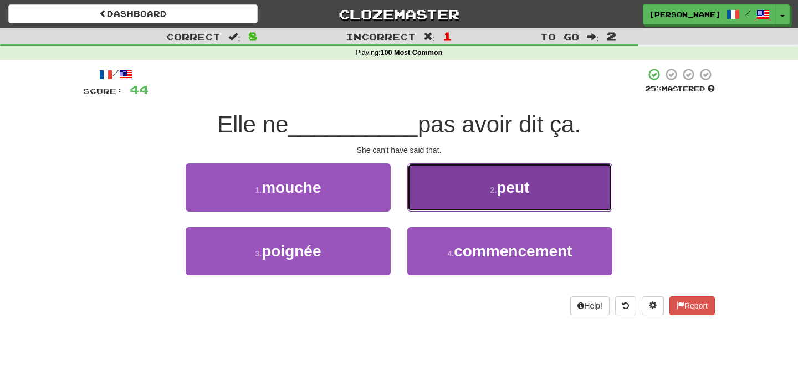
click at [509, 193] on span "peut" at bounding box center [512, 187] width 33 height 17
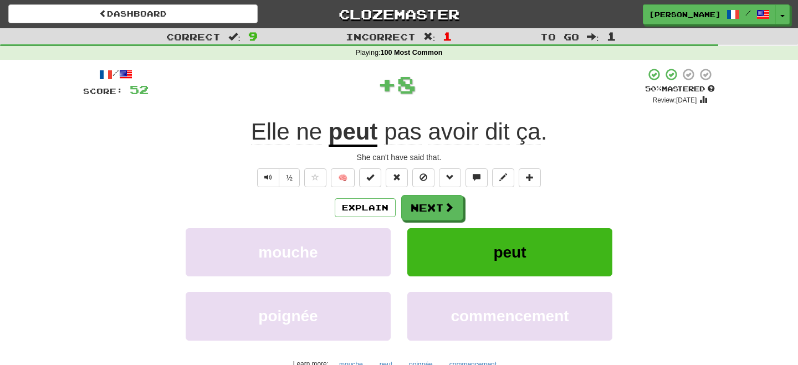
click at [440, 195] on div "Explain Next" at bounding box center [398, 207] width 631 height 25
click at [424, 210] on button "Next" at bounding box center [433, 208] width 62 height 25
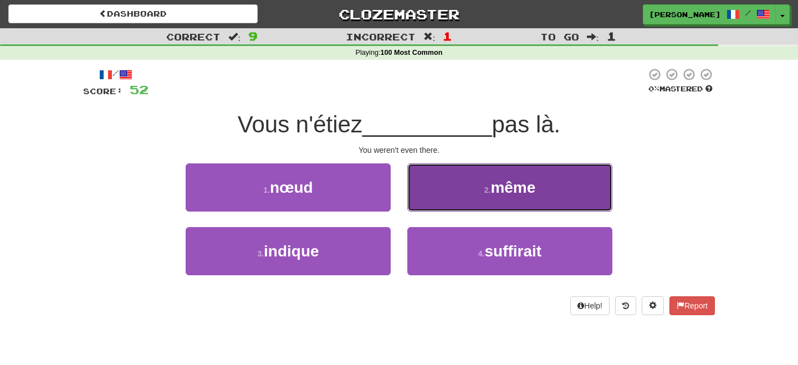
click at [464, 204] on button "2 . même" at bounding box center [509, 187] width 205 height 48
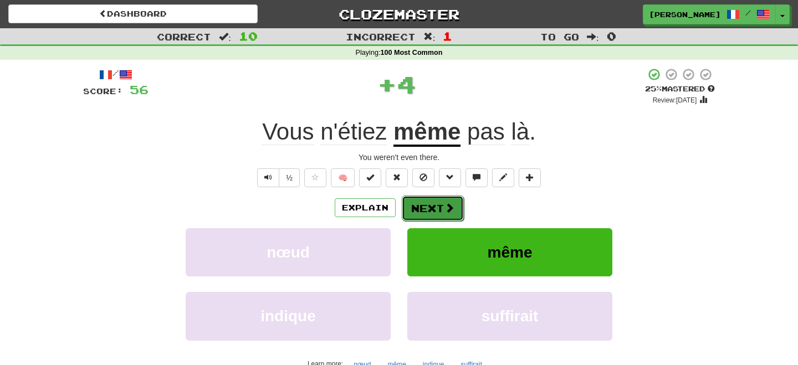
click at [442, 202] on button "Next" at bounding box center [433, 208] width 62 height 25
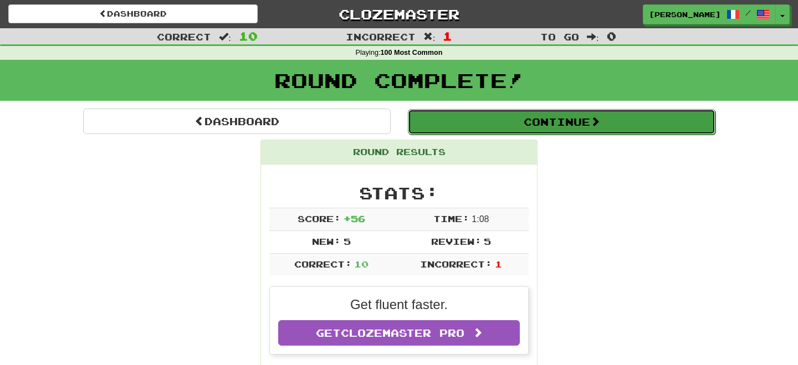
click at [474, 125] on button "Continue" at bounding box center [561, 121] width 307 height 25
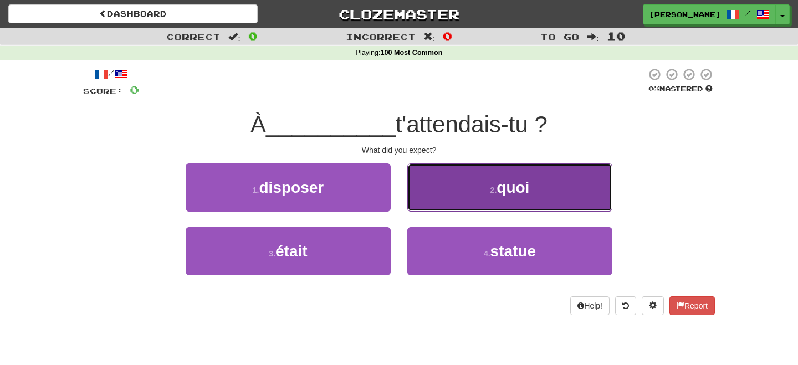
click at [501, 191] on span "quoi" at bounding box center [512, 187] width 33 height 17
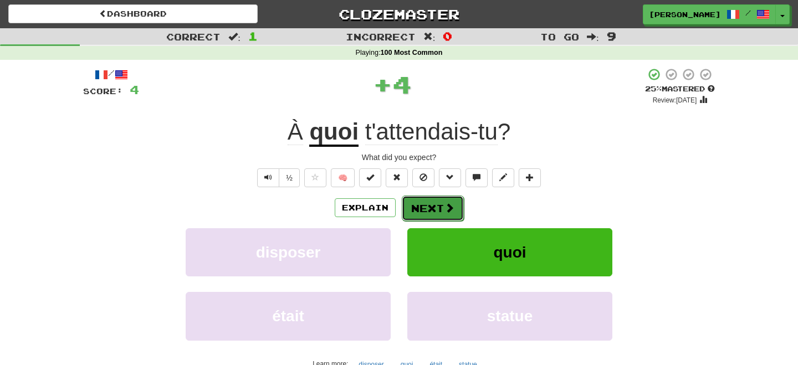
click at [425, 197] on button "Next" at bounding box center [433, 208] width 62 height 25
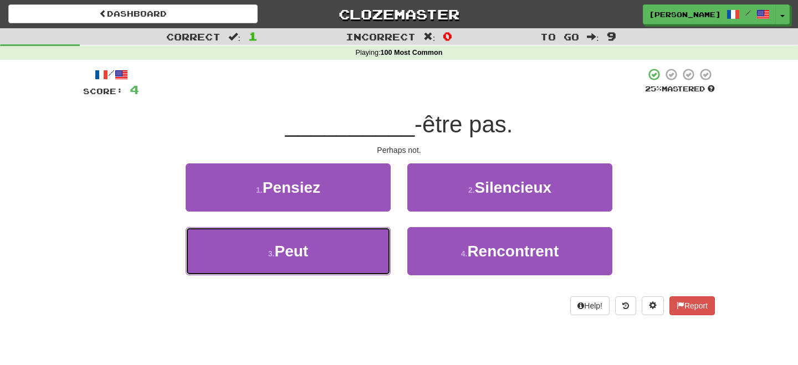
drag, startPoint x: 305, startPoint y: 259, endPoint x: 383, endPoint y: 220, distance: 87.2
click at [310, 257] on button "3 . Peut" at bounding box center [288, 251] width 205 height 48
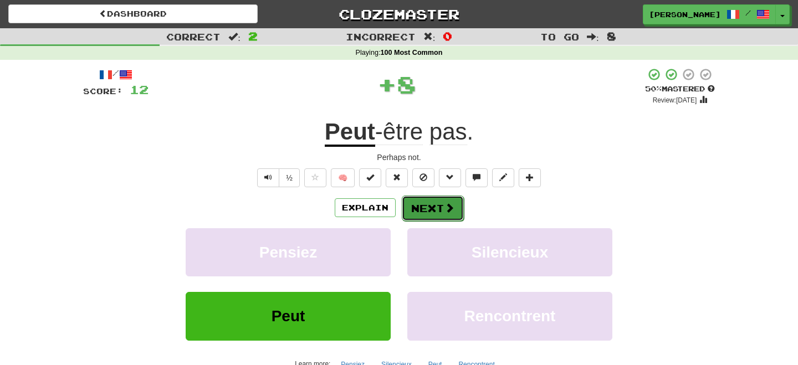
click at [423, 208] on button "Next" at bounding box center [433, 208] width 62 height 25
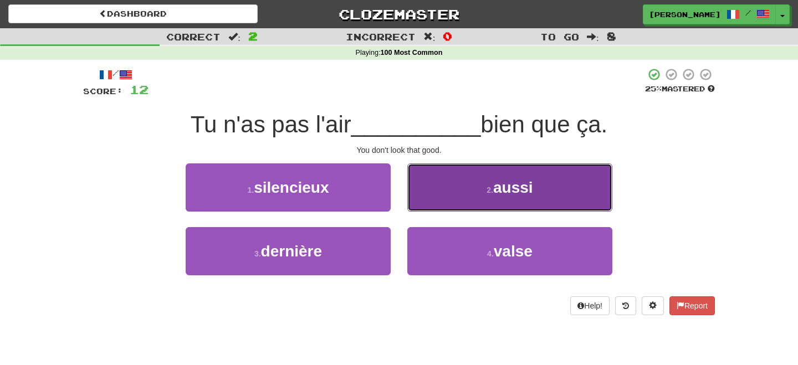
click at [468, 191] on button "2 . aussi" at bounding box center [509, 187] width 205 height 48
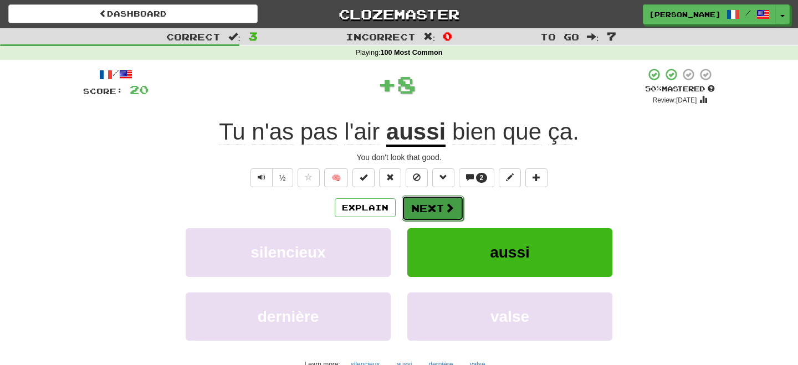
click at [438, 199] on button "Next" at bounding box center [433, 208] width 62 height 25
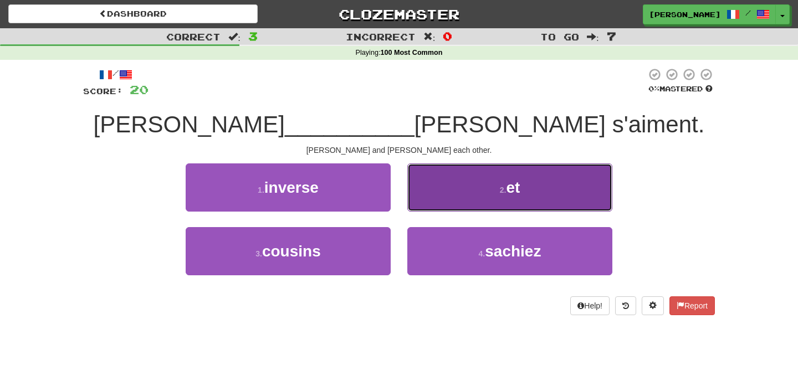
click at [463, 195] on button "2 . et" at bounding box center [509, 187] width 205 height 48
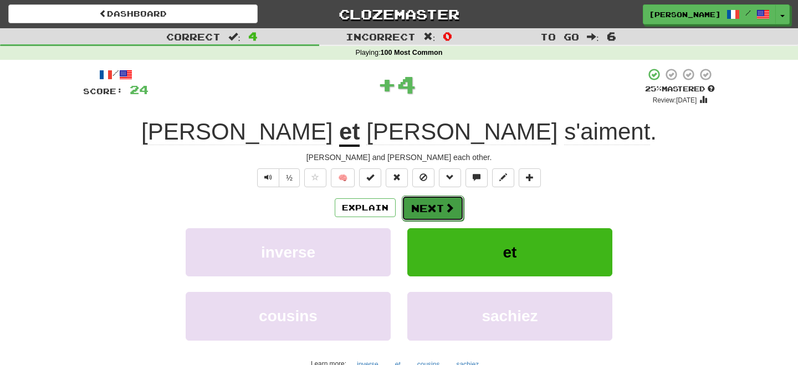
click at [423, 204] on button "Next" at bounding box center [433, 208] width 62 height 25
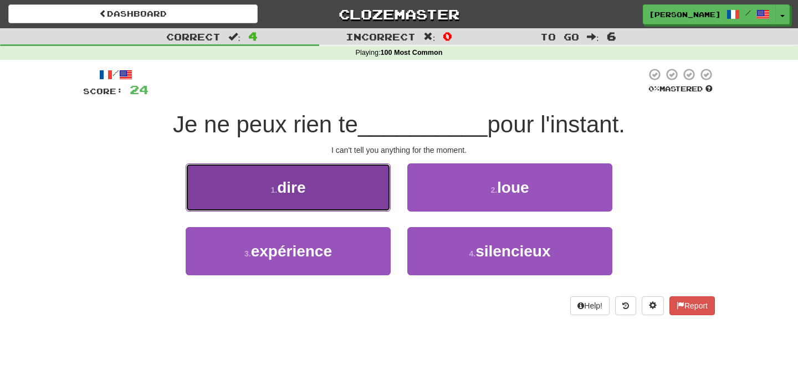
click at [326, 203] on button "1 . dire" at bounding box center [288, 187] width 205 height 48
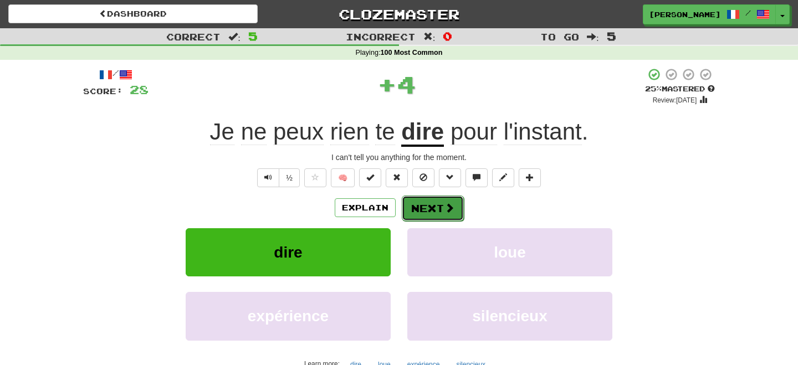
click at [421, 201] on button "Next" at bounding box center [433, 208] width 62 height 25
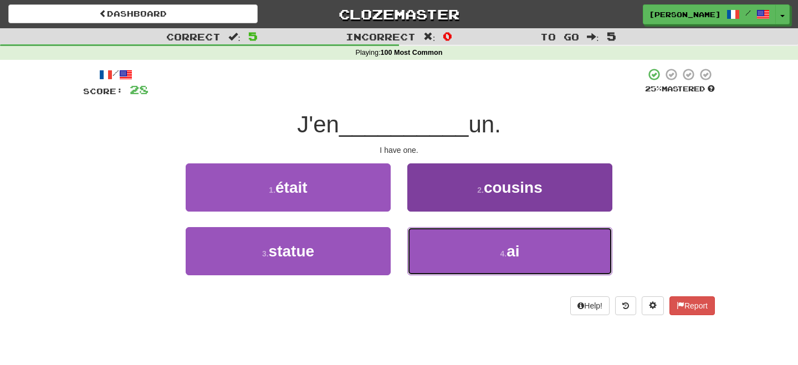
drag, startPoint x: 449, startPoint y: 257, endPoint x: 437, endPoint y: 239, distance: 22.0
click at [449, 257] on button "4 . ai" at bounding box center [509, 251] width 205 height 48
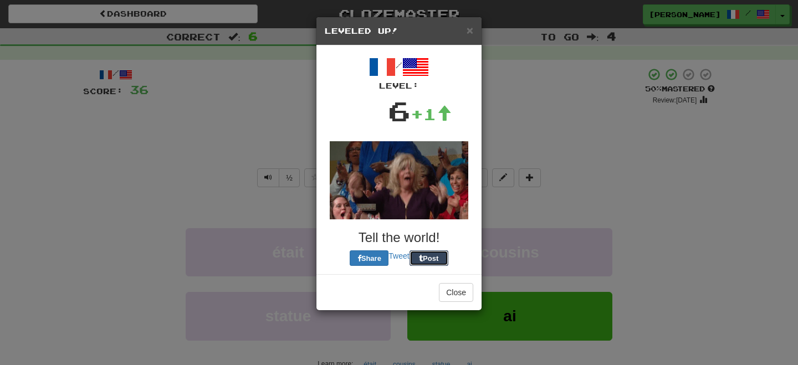
click at [428, 209] on div "/ Level: 6 +1 Tell the world! Share Tweet Post" at bounding box center [399, 160] width 148 height 212
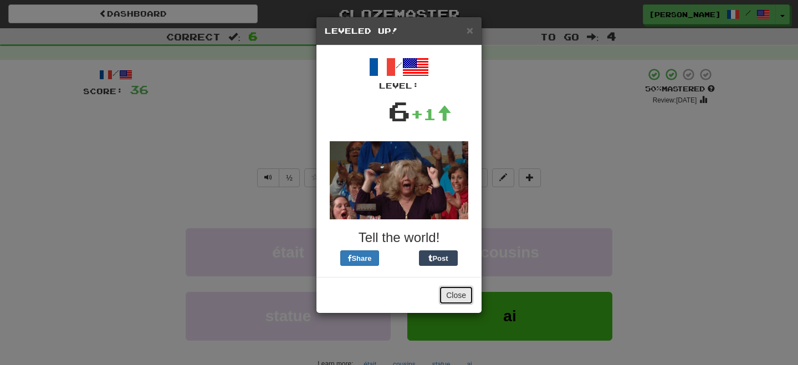
click at [448, 294] on button "Close" at bounding box center [456, 295] width 34 height 19
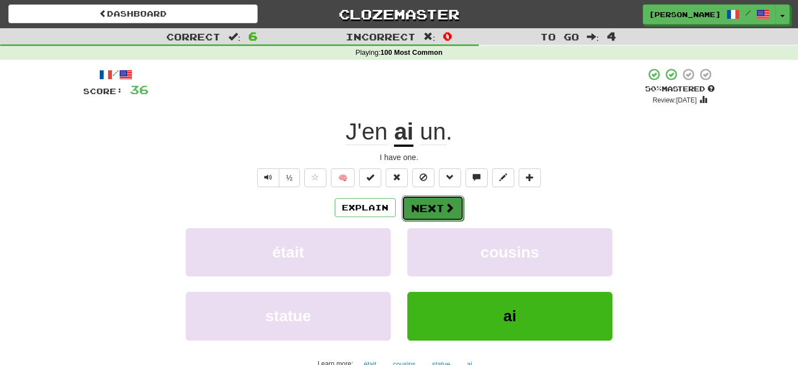
click at [433, 210] on button "Next" at bounding box center [433, 208] width 62 height 25
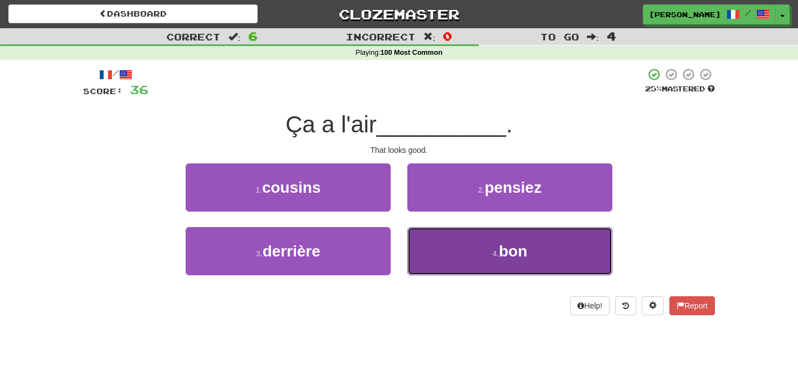
drag, startPoint x: 459, startPoint y: 269, endPoint x: 458, endPoint y: 263, distance: 6.2
click at [458, 265] on button "4 . bon" at bounding box center [509, 251] width 205 height 48
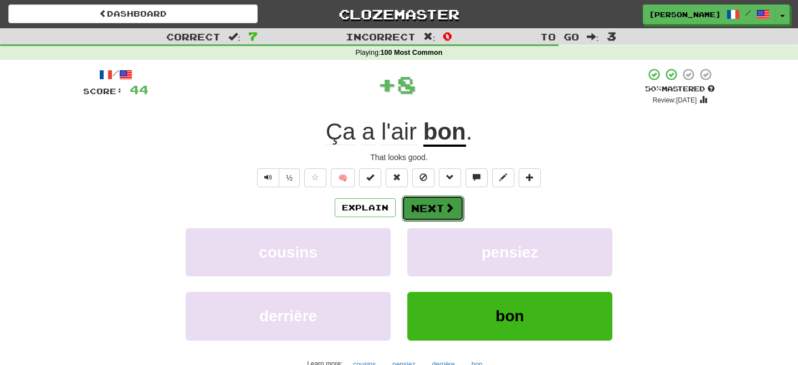
click at [439, 214] on button "Next" at bounding box center [433, 208] width 62 height 25
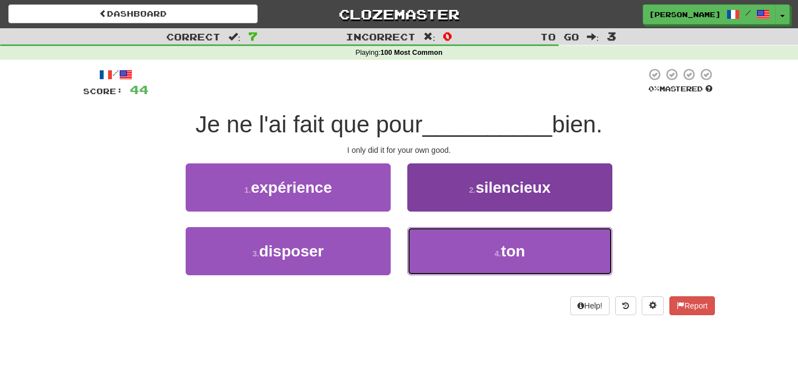
drag, startPoint x: 478, startPoint y: 251, endPoint x: 475, endPoint y: 246, distance: 6.2
click at [478, 252] on button "4 . ton" at bounding box center [509, 251] width 205 height 48
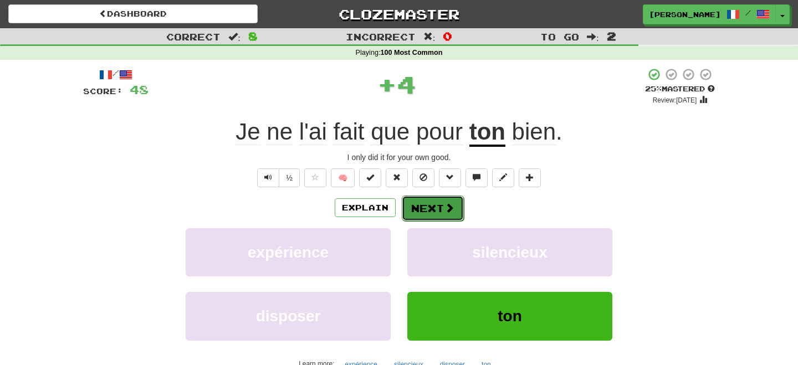
click at [440, 210] on button "Next" at bounding box center [433, 208] width 62 height 25
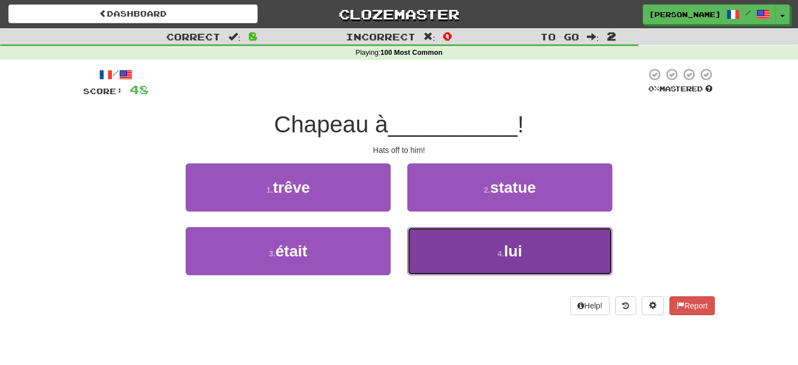
click at [459, 255] on button "4 . lui" at bounding box center [509, 251] width 205 height 48
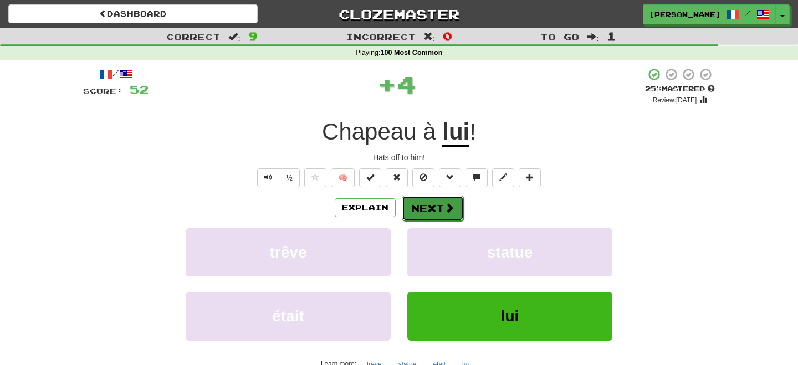
click at [437, 218] on button "Next" at bounding box center [433, 208] width 62 height 25
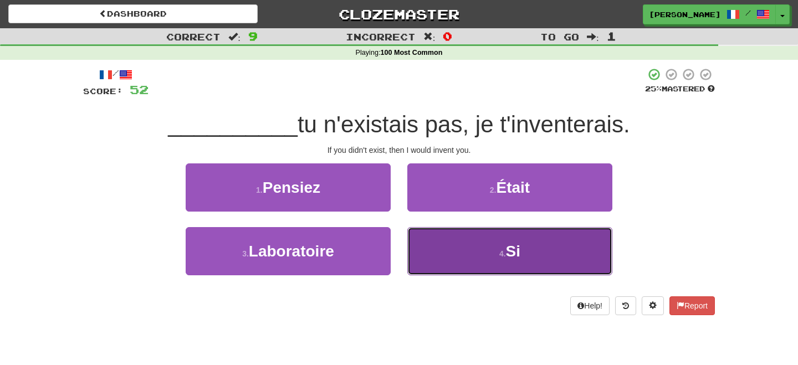
click at [539, 262] on button "4 . Si" at bounding box center [509, 251] width 205 height 48
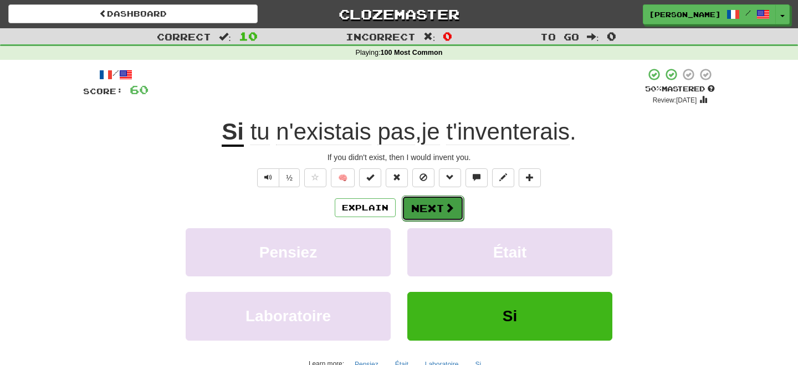
click at [428, 210] on button "Next" at bounding box center [433, 208] width 62 height 25
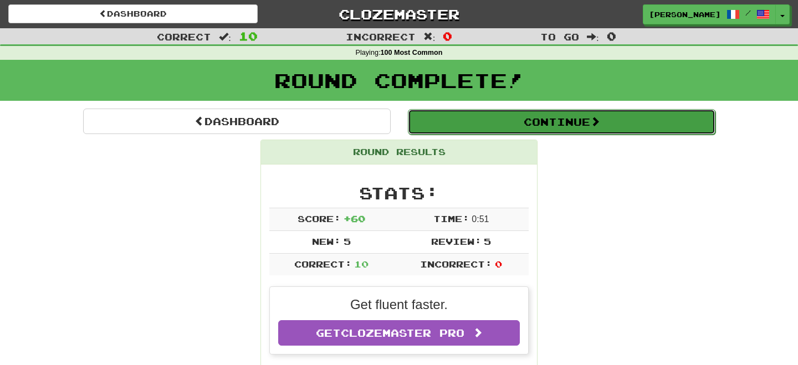
click at [449, 131] on button "Continue" at bounding box center [561, 121] width 307 height 25
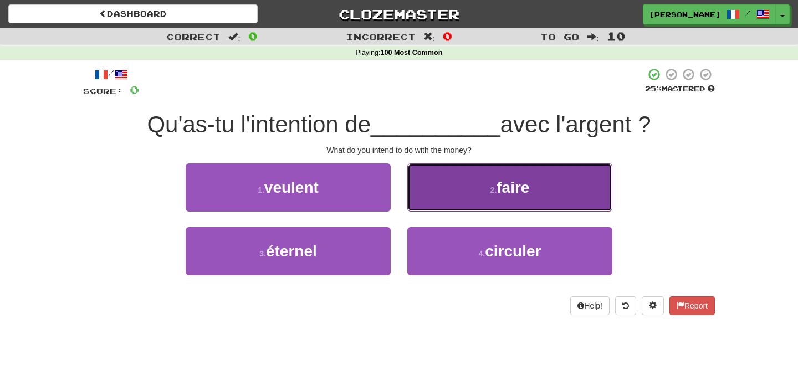
click at [455, 206] on button "2 . faire" at bounding box center [509, 187] width 205 height 48
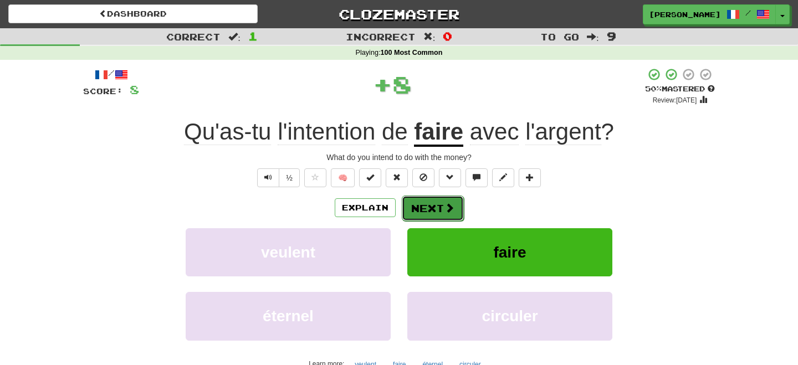
click at [448, 206] on span at bounding box center [449, 208] width 10 height 10
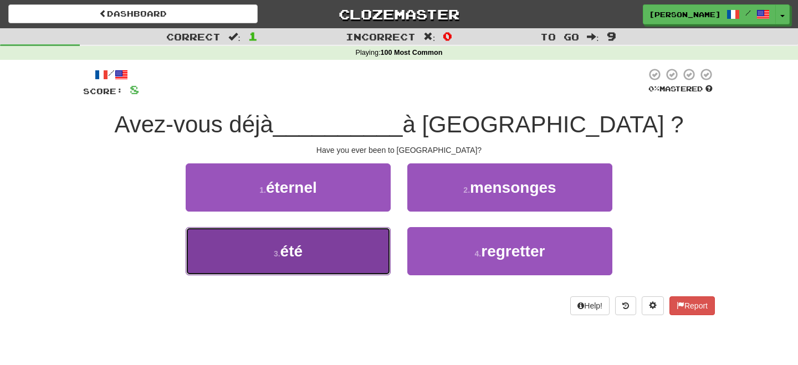
drag, startPoint x: 309, startPoint y: 261, endPoint x: 328, endPoint y: 254, distance: 20.7
click at [320, 258] on button "3 . été" at bounding box center [288, 251] width 205 height 48
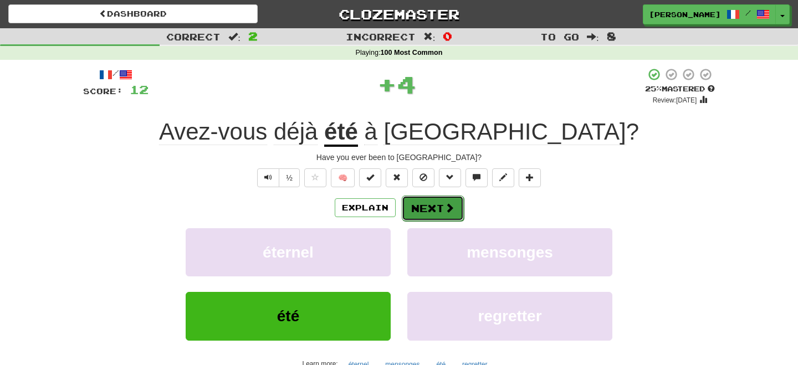
click at [421, 207] on button "Next" at bounding box center [433, 208] width 62 height 25
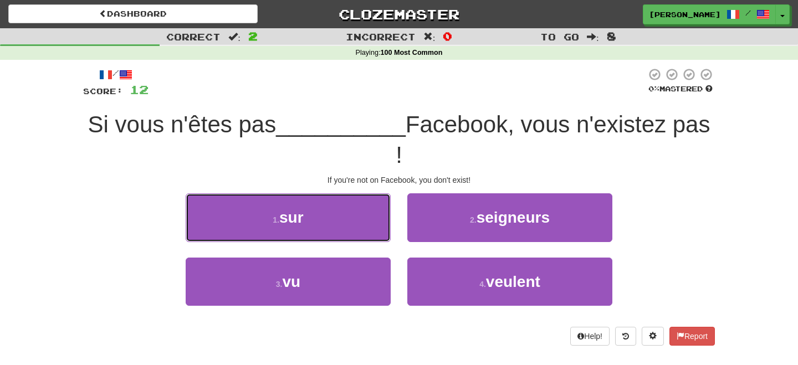
drag, startPoint x: 322, startPoint y: 225, endPoint x: 345, endPoint y: 220, distance: 23.7
click at [326, 225] on button "1 . sur" at bounding box center [288, 217] width 205 height 48
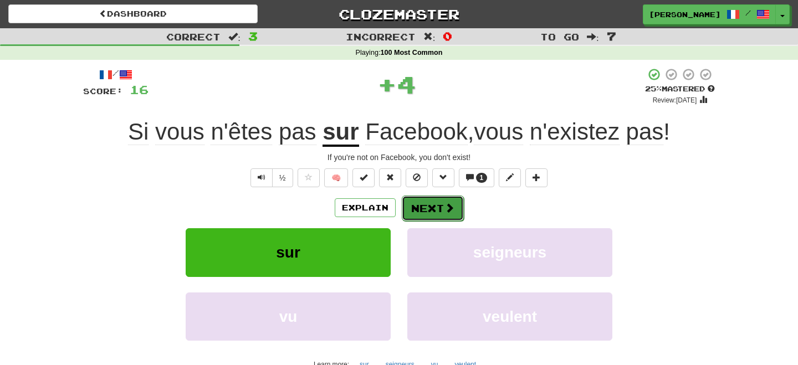
click at [425, 212] on button "Next" at bounding box center [433, 208] width 62 height 25
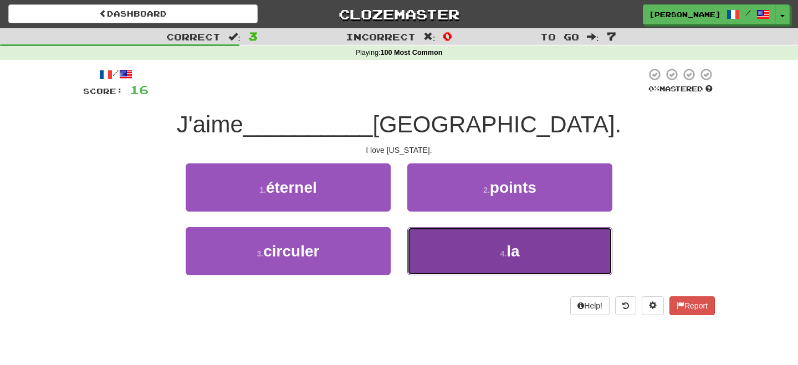
click at [517, 259] on button "4 . la" at bounding box center [509, 251] width 205 height 48
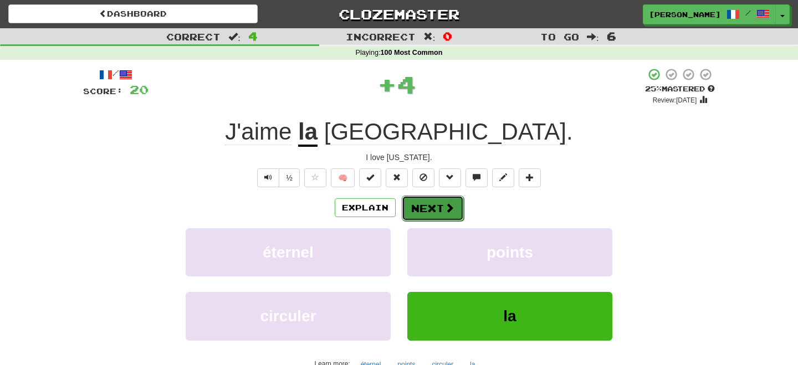
click at [444, 205] on span at bounding box center [449, 208] width 10 height 10
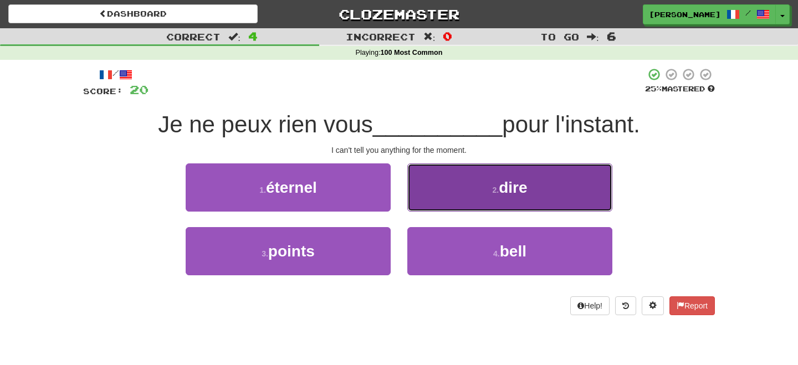
click at [488, 192] on button "2 . dire" at bounding box center [509, 187] width 205 height 48
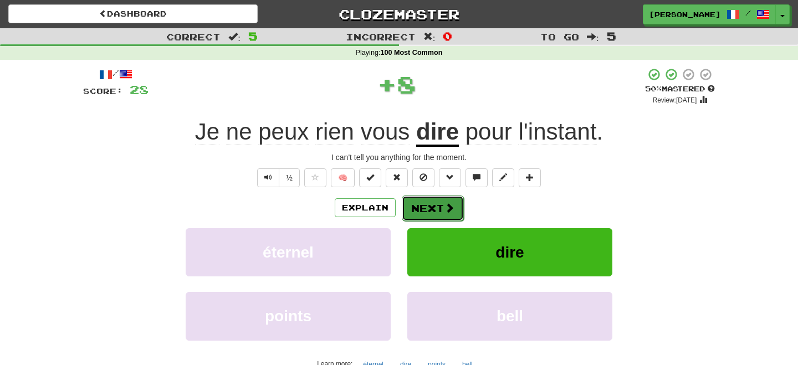
click at [451, 206] on span at bounding box center [449, 208] width 10 height 10
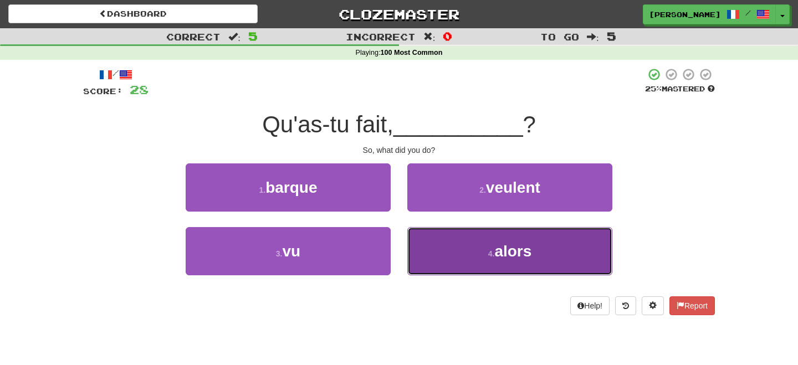
click at [490, 252] on small "4 ." at bounding box center [491, 253] width 7 height 9
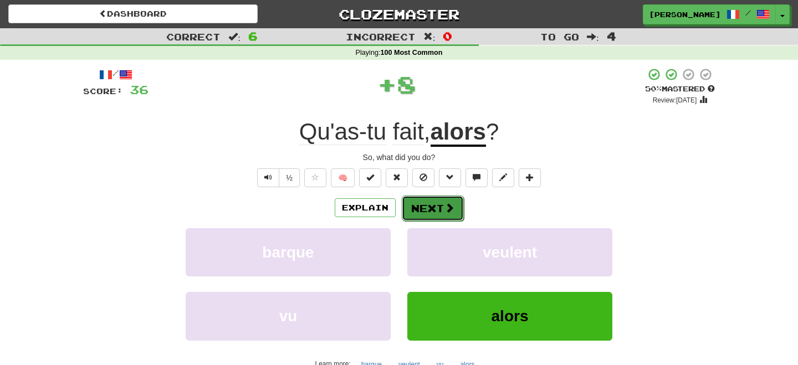
click at [430, 206] on button "Next" at bounding box center [433, 208] width 62 height 25
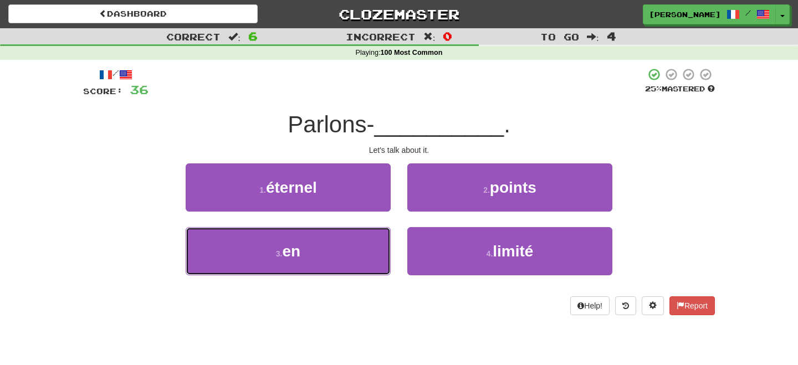
drag, startPoint x: 328, startPoint y: 259, endPoint x: 393, endPoint y: 227, distance: 72.1
click at [336, 258] on button "3 . en" at bounding box center [288, 251] width 205 height 48
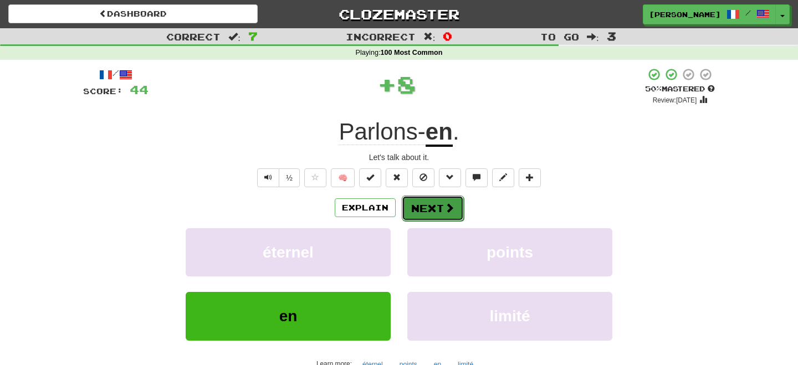
click at [434, 202] on button "Next" at bounding box center [433, 208] width 62 height 25
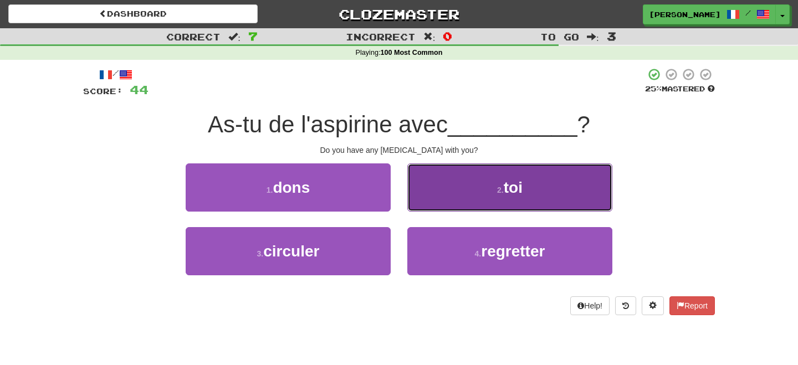
click at [459, 199] on button "2 . toi" at bounding box center [509, 187] width 205 height 48
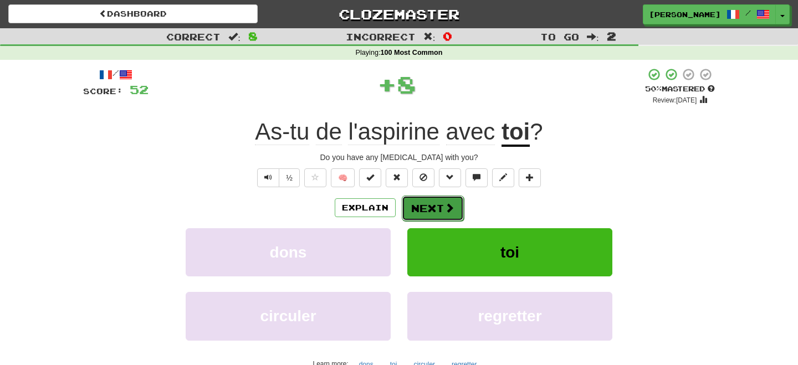
click at [433, 204] on button "Next" at bounding box center [433, 208] width 62 height 25
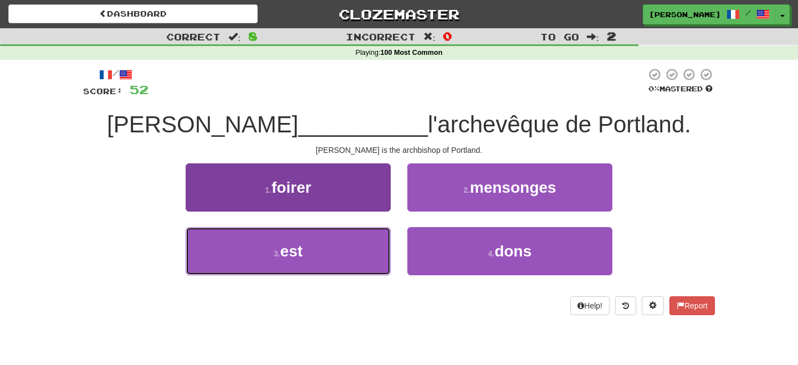
drag, startPoint x: 317, startPoint y: 259, endPoint x: 340, endPoint y: 247, distance: 26.5
click at [322, 259] on button "3 . est" at bounding box center [288, 251] width 205 height 48
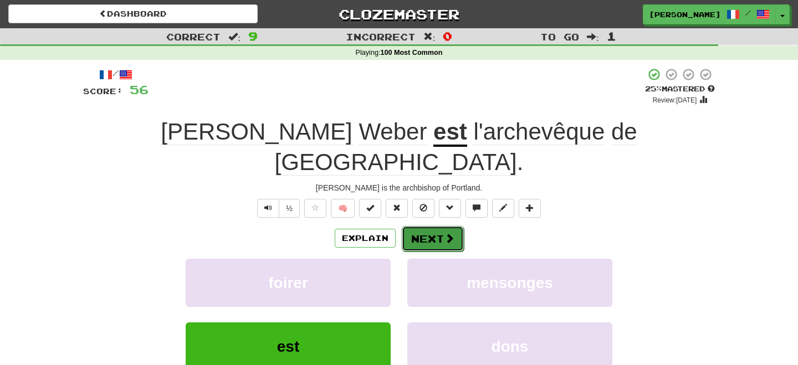
click at [425, 226] on button "Next" at bounding box center [433, 238] width 62 height 25
